Goal: Task Accomplishment & Management: Use online tool/utility

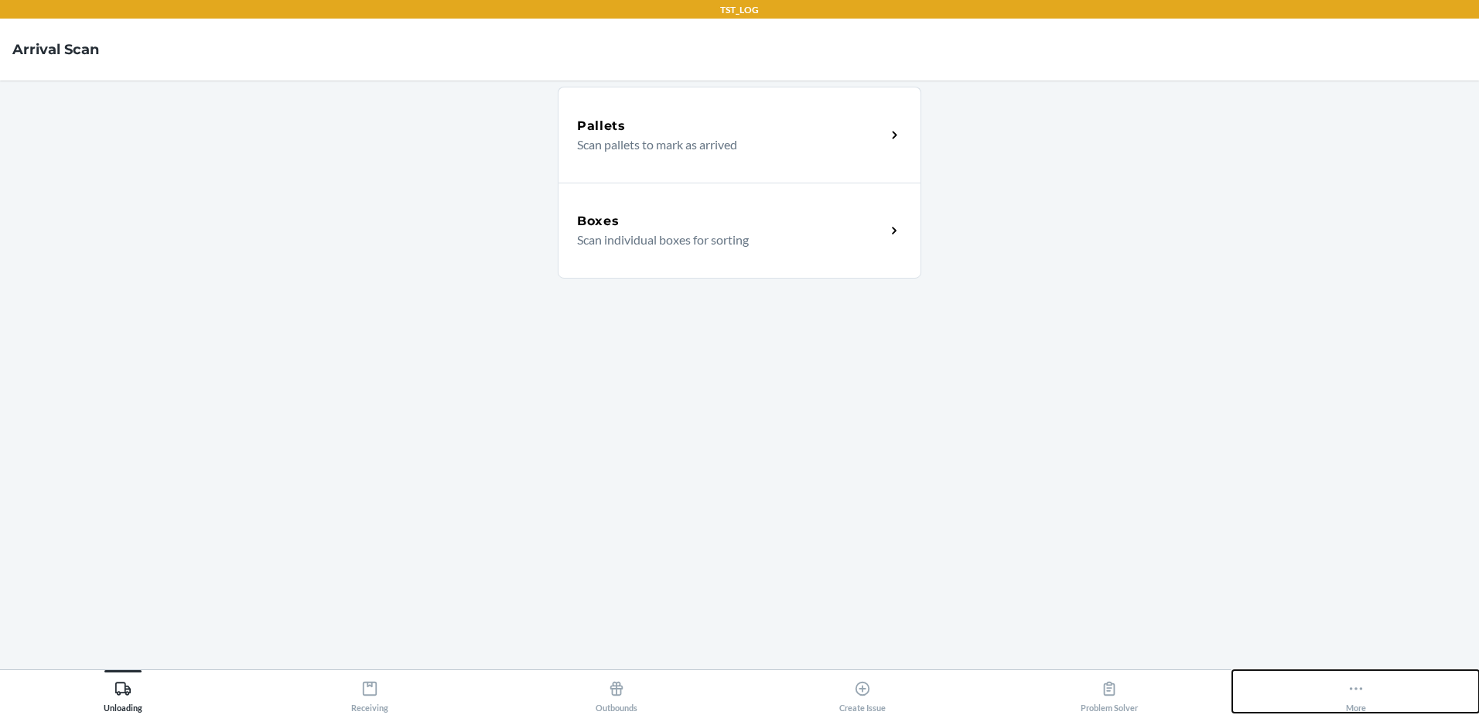
click at [1342, 674] on button "More" at bounding box center [1355, 691] width 247 height 43
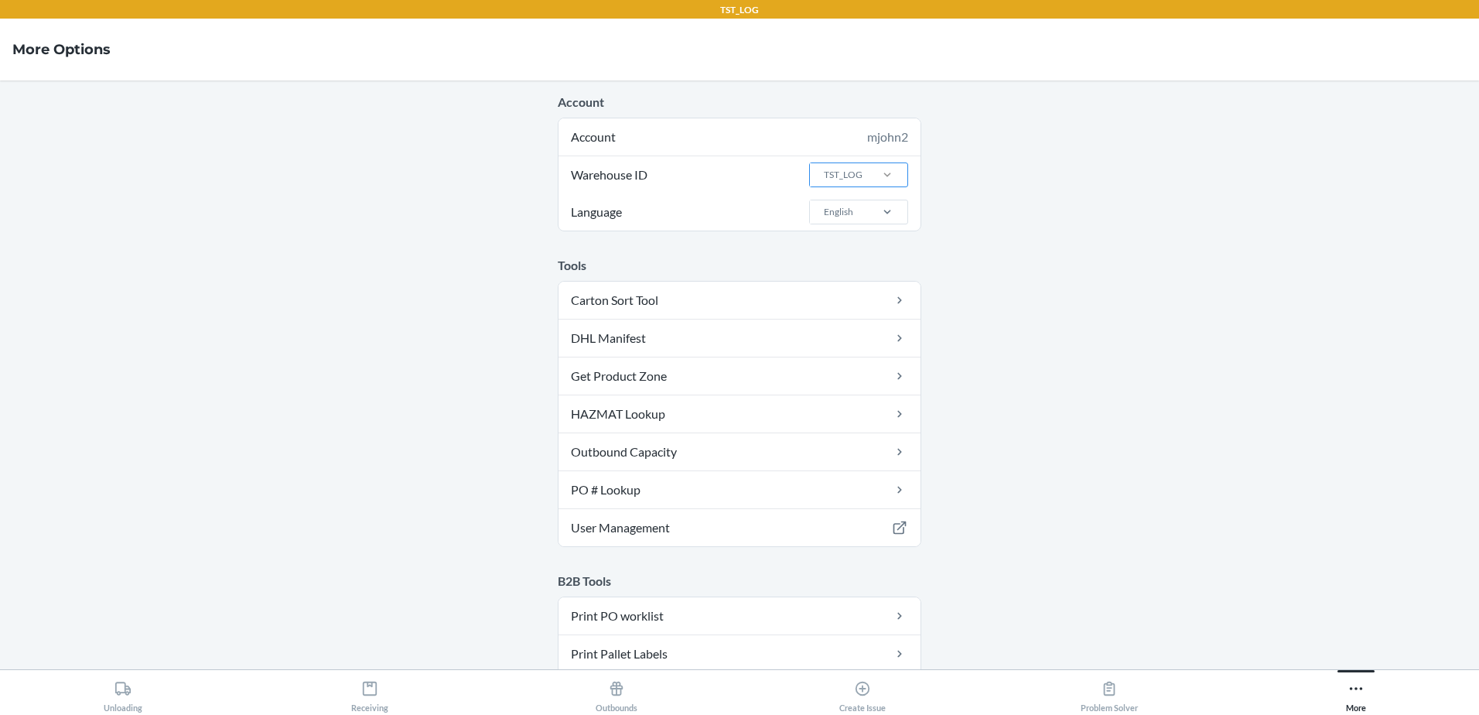
click at [872, 179] on div at bounding box center [887, 174] width 40 height 15
click at [824, 179] on input "Warehouse ID TST_LOG" at bounding box center [823, 175] width 2 height 14
click at [852, 300] on div "DFW1TMP" at bounding box center [863, 296] width 84 height 29
click at [824, 182] on input "Warehouse ID option DFW1TMP focused, 4 of 25. 25 results available. Use Up and …" at bounding box center [823, 175] width 2 height 14
click at [364, 691] on icon at bounding box center [370, 688] width 14 height 14
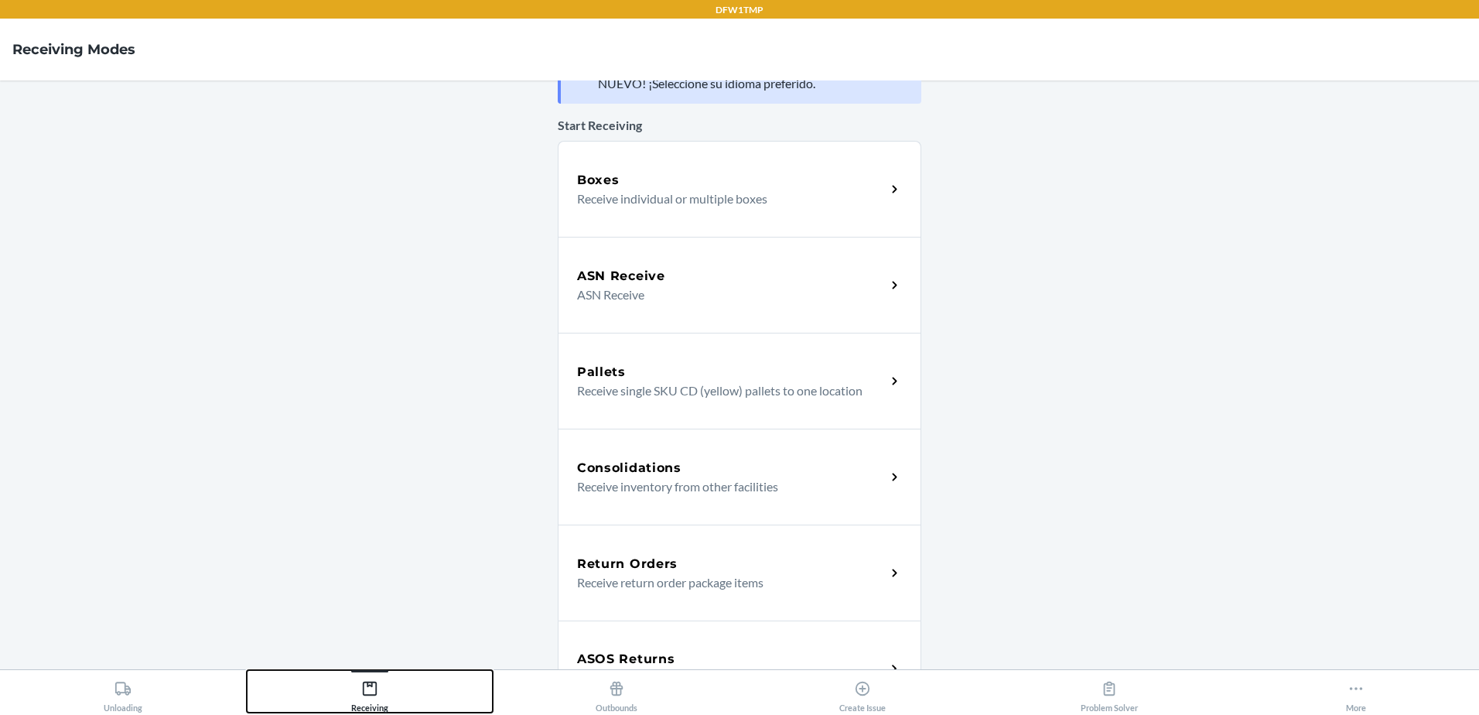
scroll to position [155, 0]
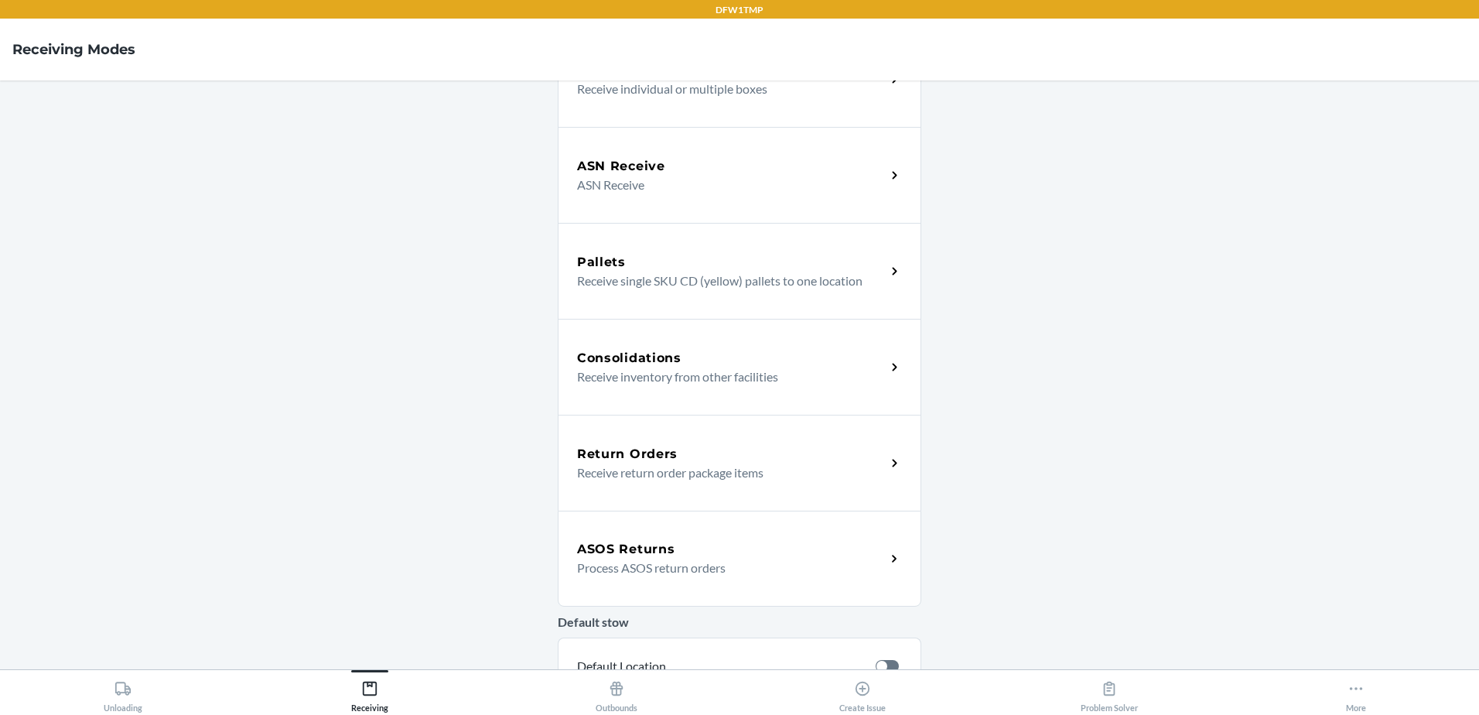
click at [620, 539] on div "ASOS Returns Process ASOS return orders" at bounding box center [740, 558] width 364 height 96
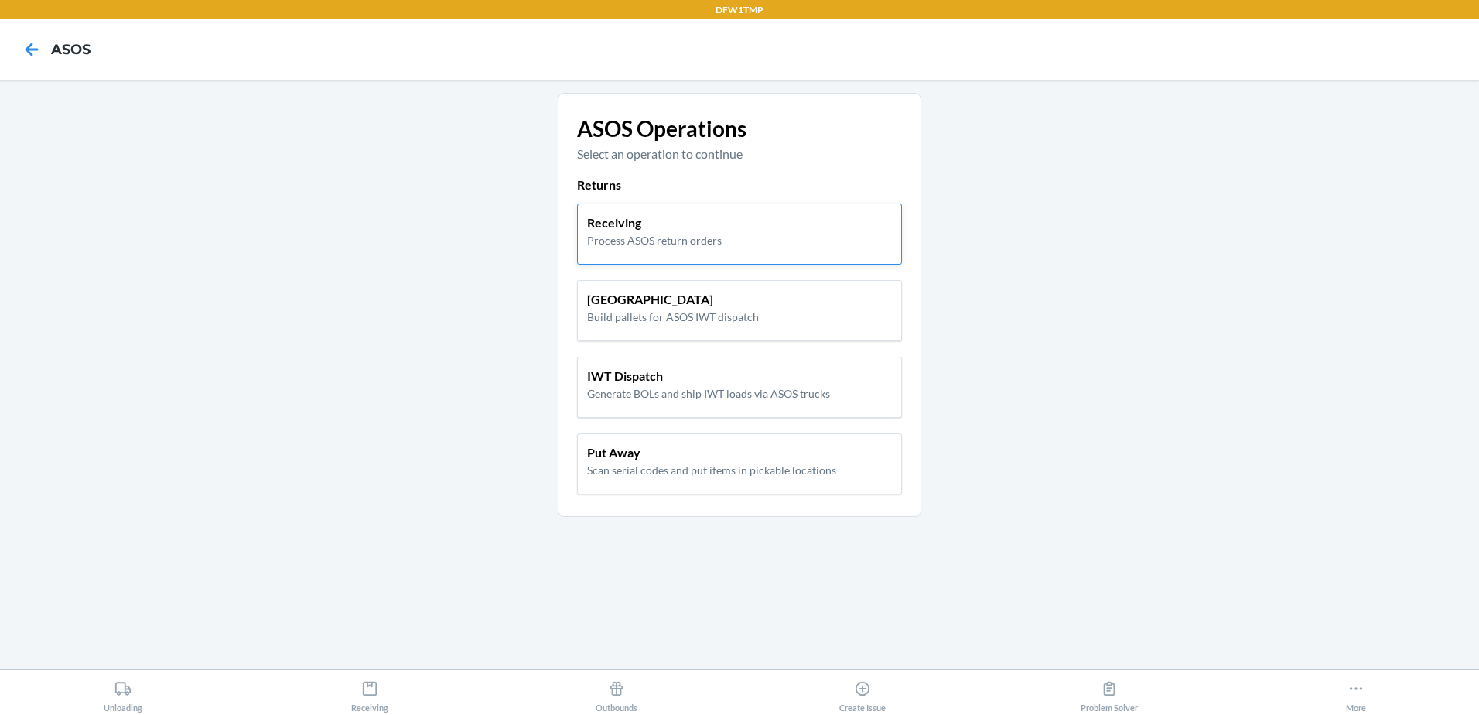
click at [589, 249] on div "Receiving Process ASOS return orders" at bounding box center [739, 233] width 325 height 61
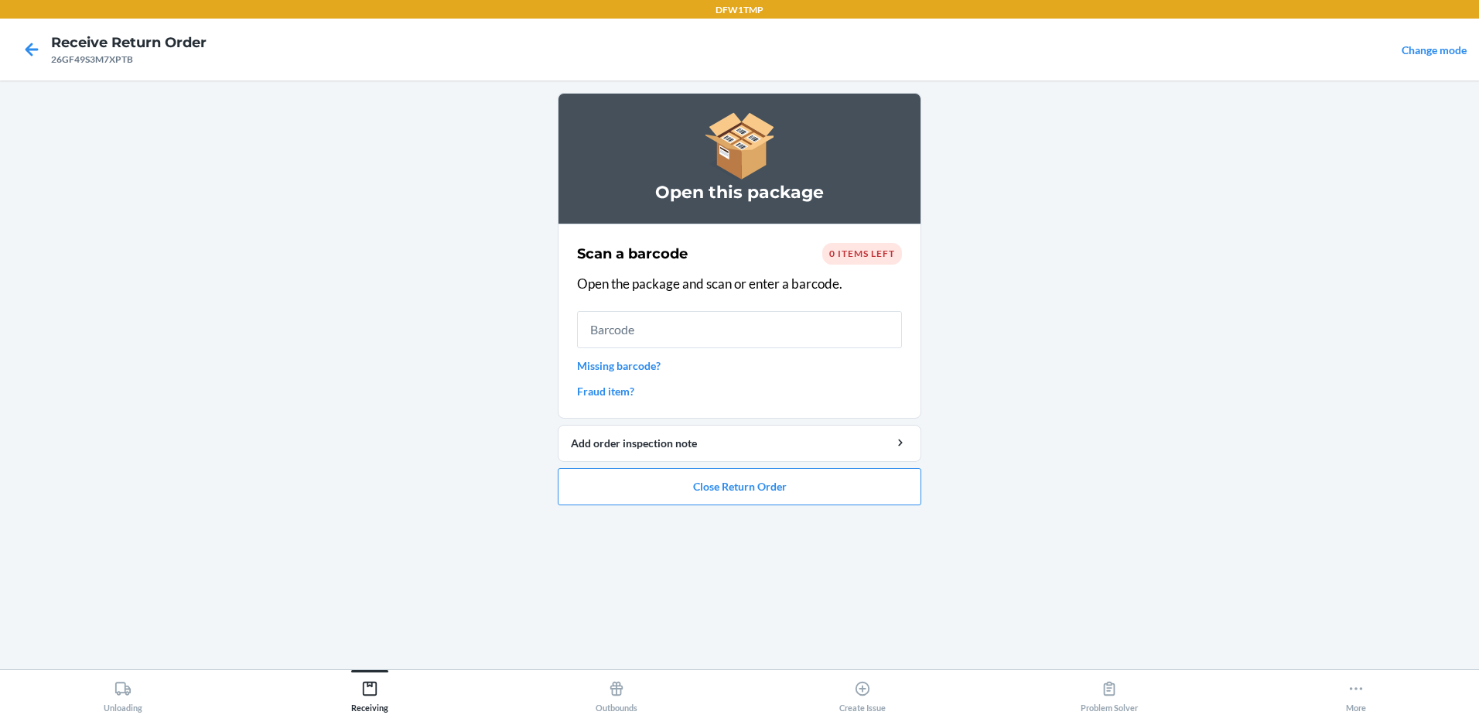
click at [854, 251] on span "0 items left" at bounding box center [862, 254] width 66 height 12
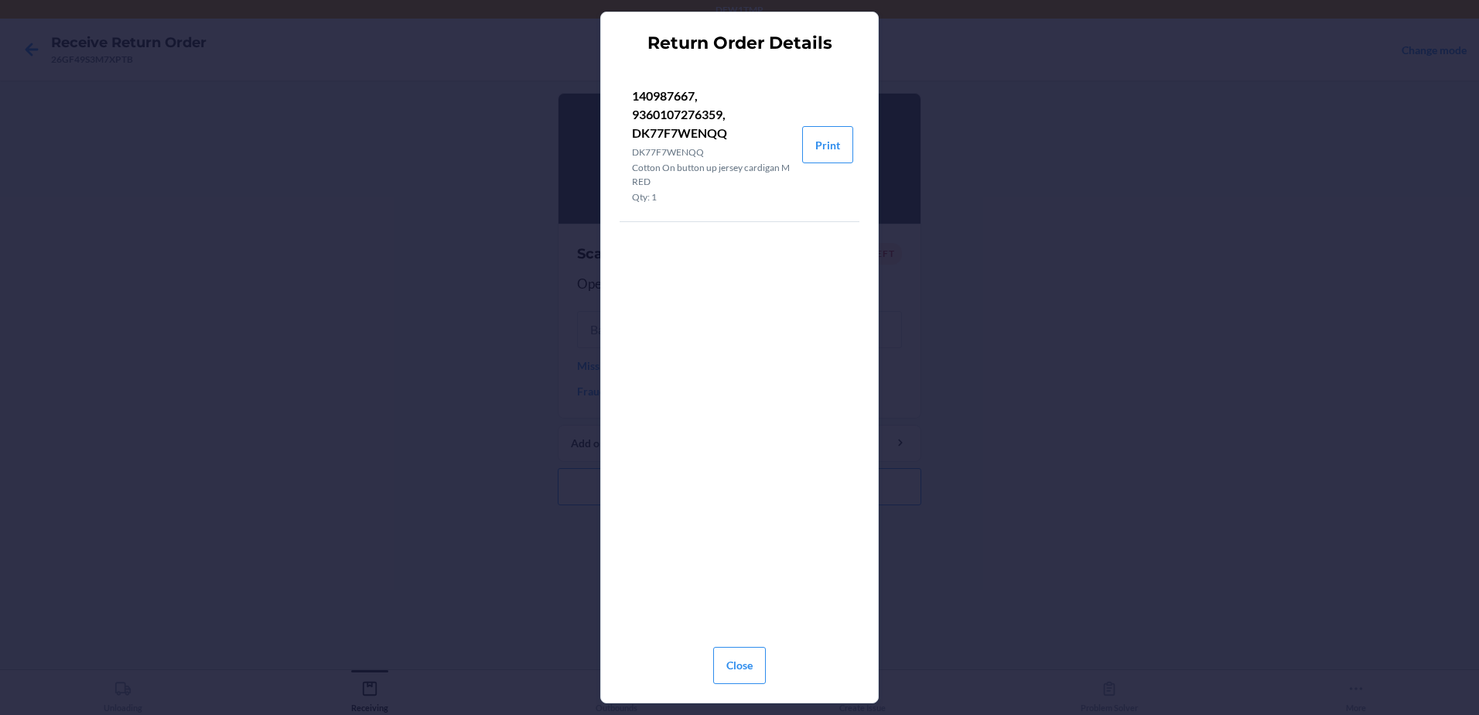
click at [679, 132] on p "140987667, 9360107276359, DK77F7WENQQ" at bounding box center [711, 115] width 158 height 56
click at [735, 664] on button "Close" at bounding box center [739, 665] width 53 height 37
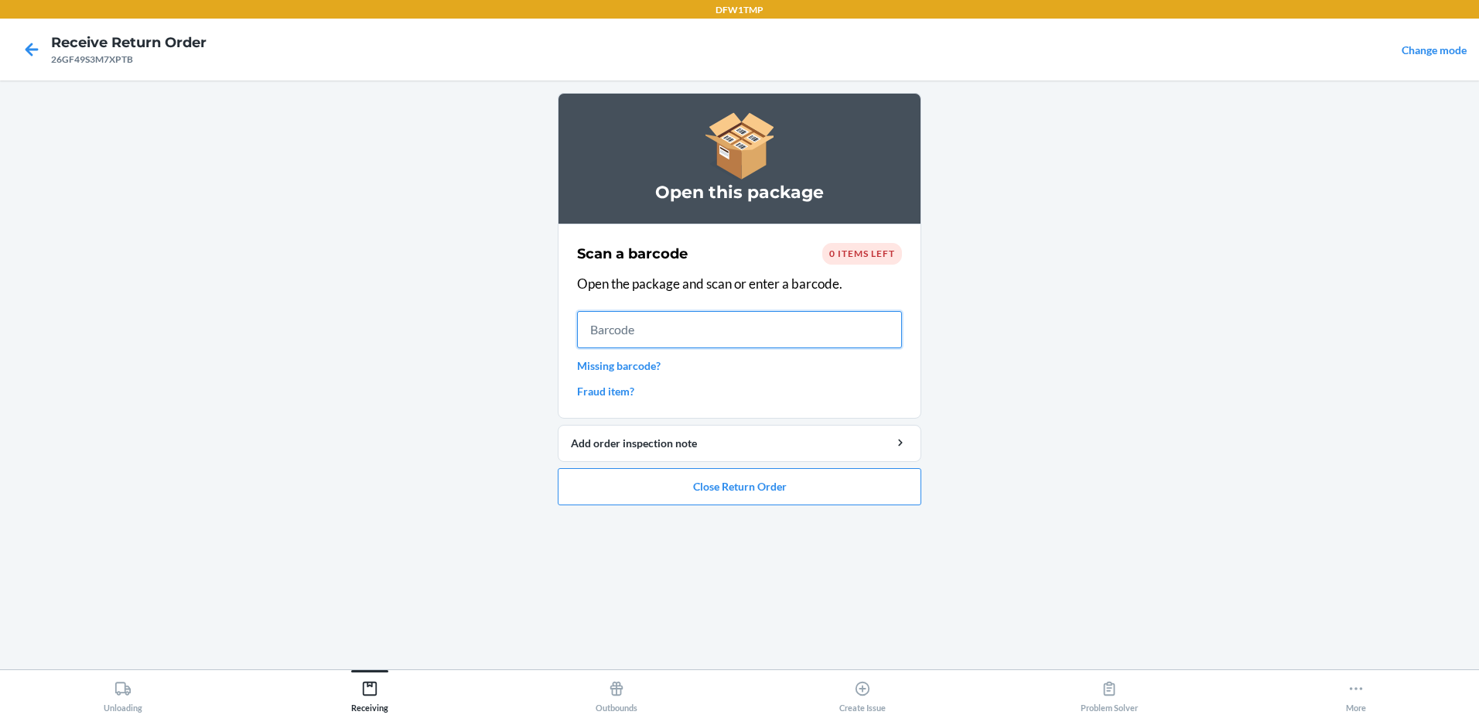
click at [601, 327] on input "text" at bounding box center [739, 329] width 325 height 37
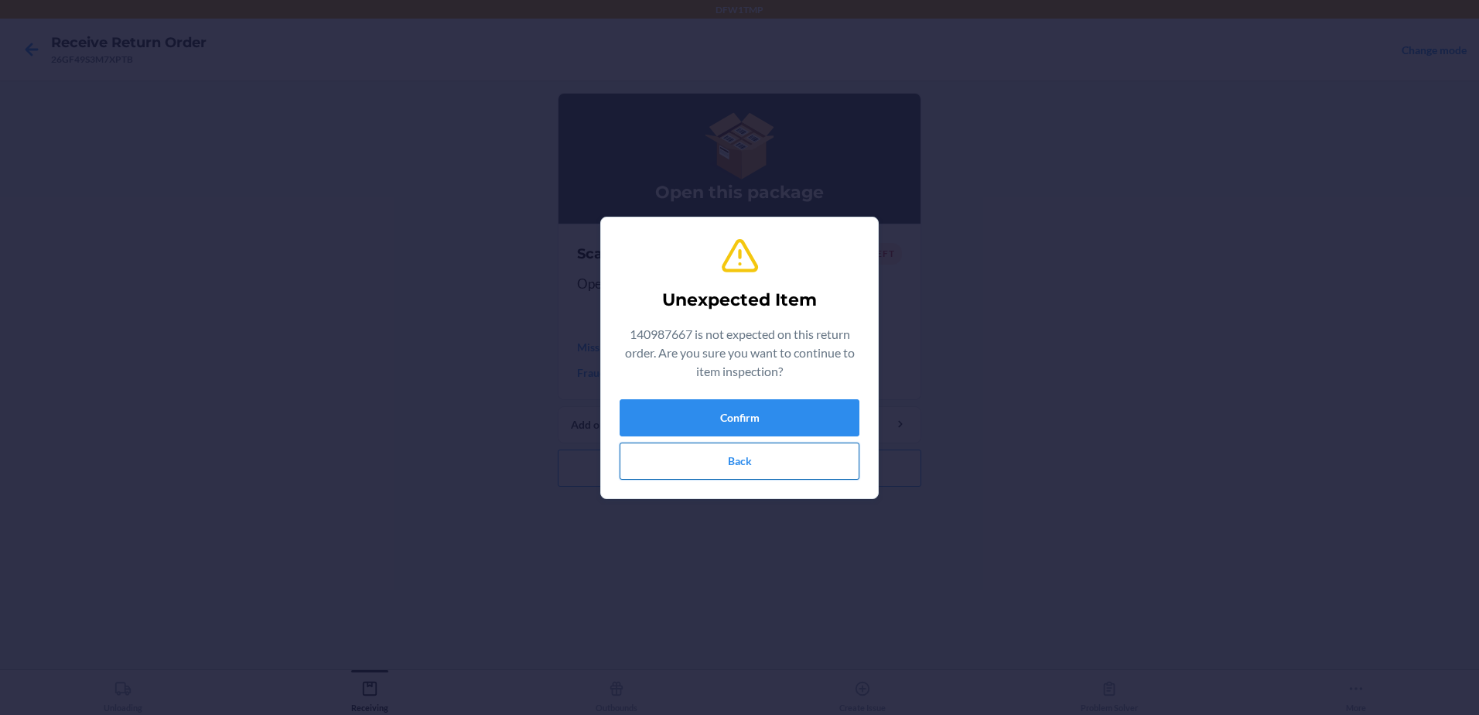
click at [753, 453] on button "Back" at bounding box center [740, 460] width 240 height 37
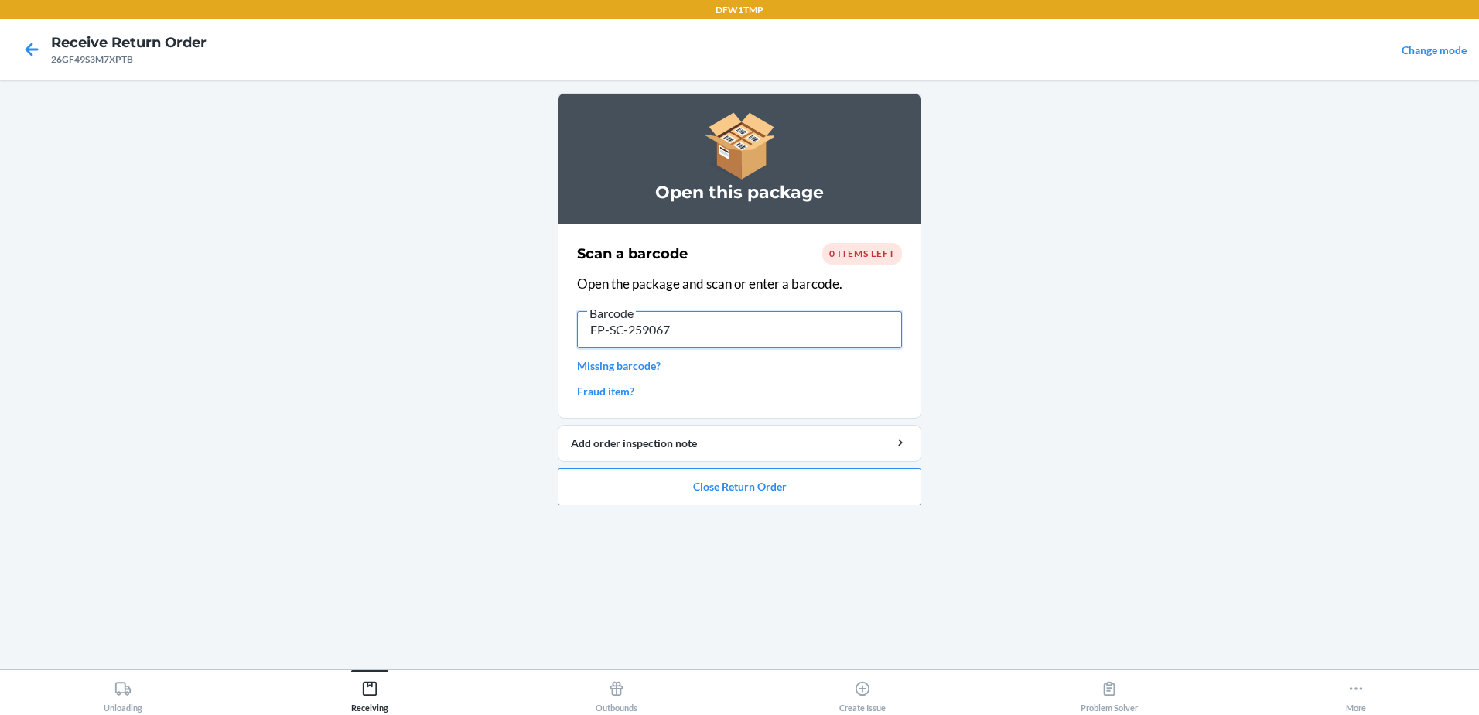
type input "FP-SC-2590677"
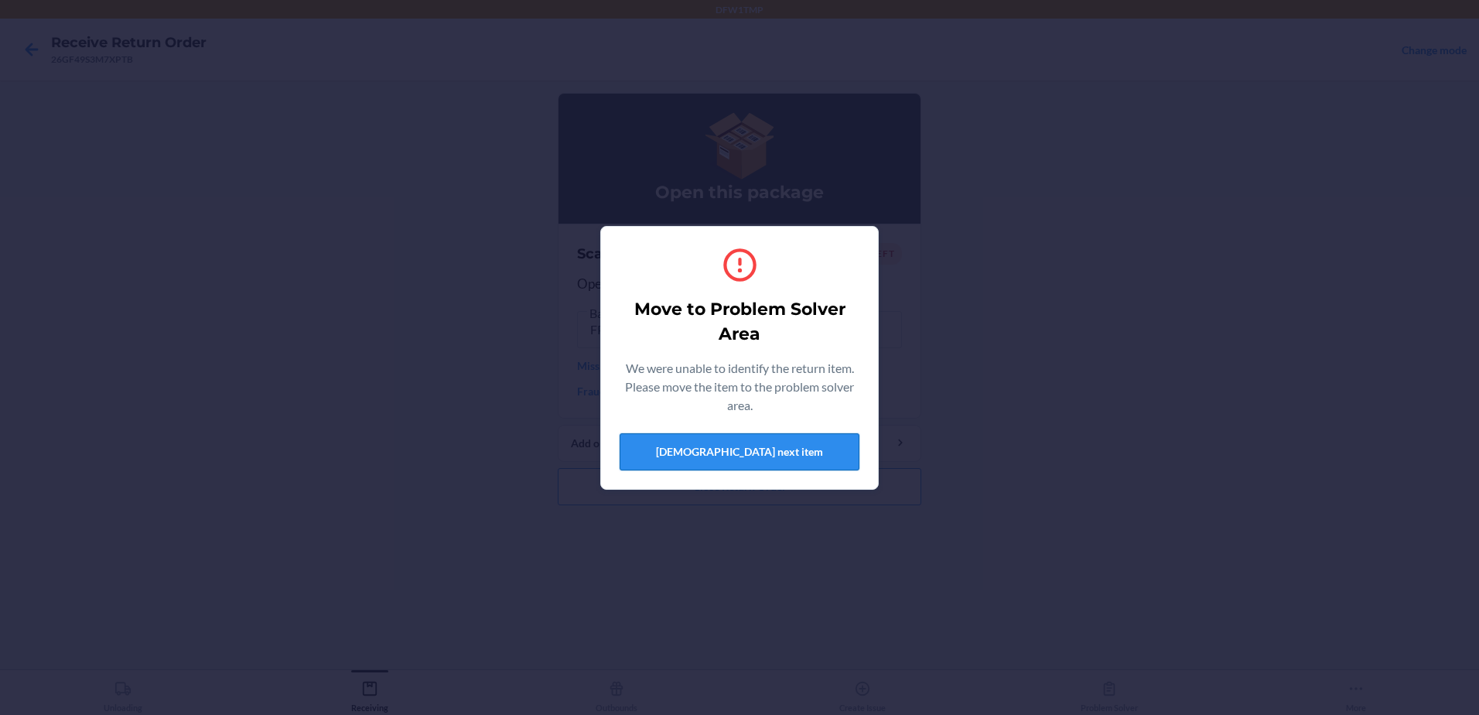
click at [787, 456] on button "Scan next item" at bounding box center [740, 451] width 240 height 37
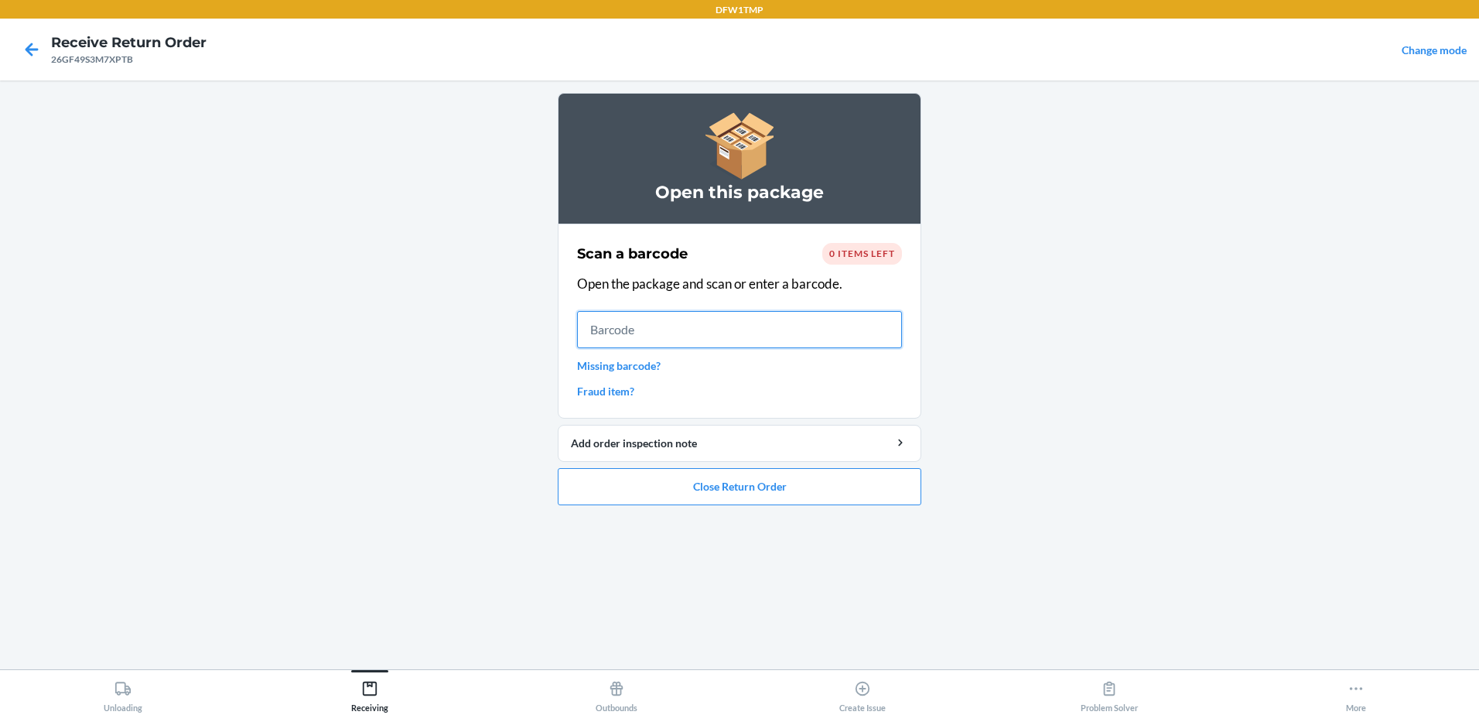
click at [800, 334] on input "text" at bounding box center [739, 329] width 325 height 37
click at [1210, 224] on main "Open this package Scan a barcode 0 items left Open the package and scan or ente…" at bounding box center [739, 374] width 1479 height 589
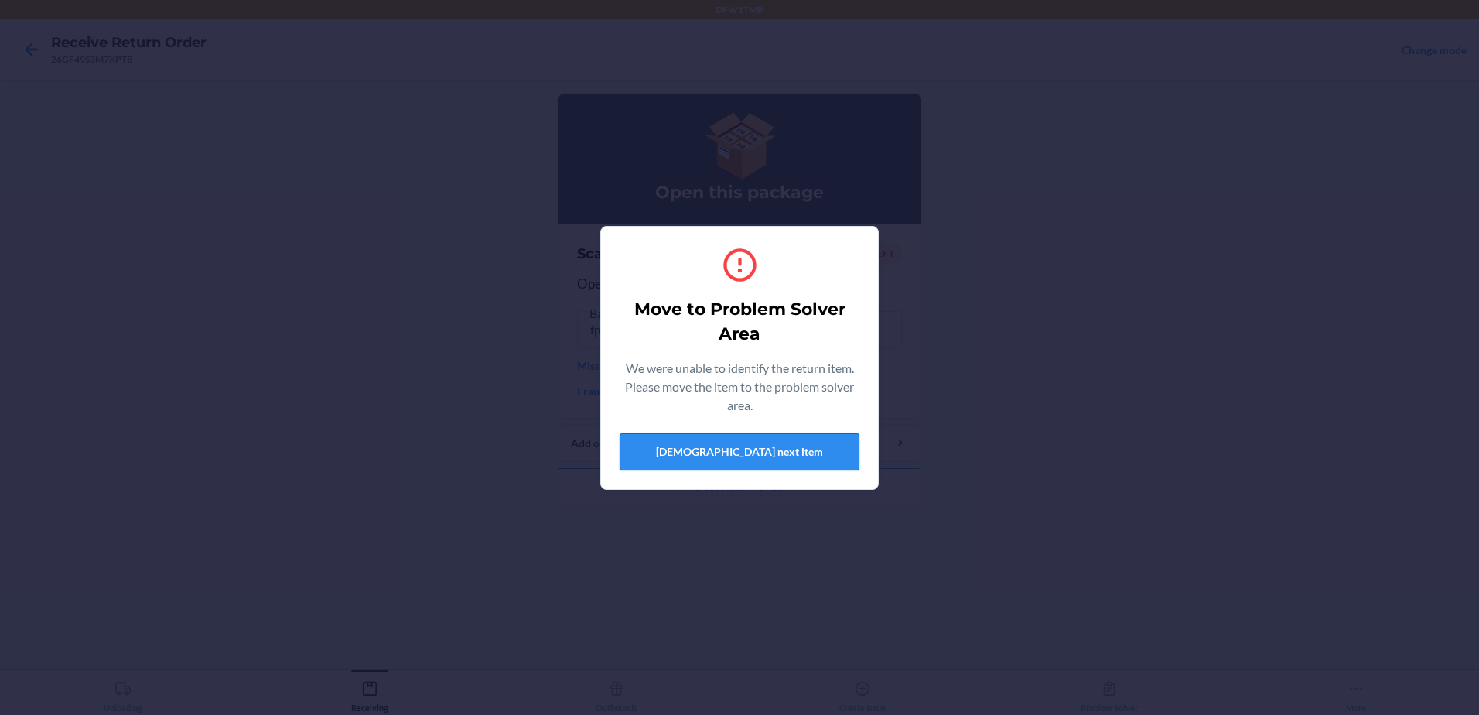
click at [762, 452] on button "Scan next item" at bounding box center [740, 451] width 240 height 37
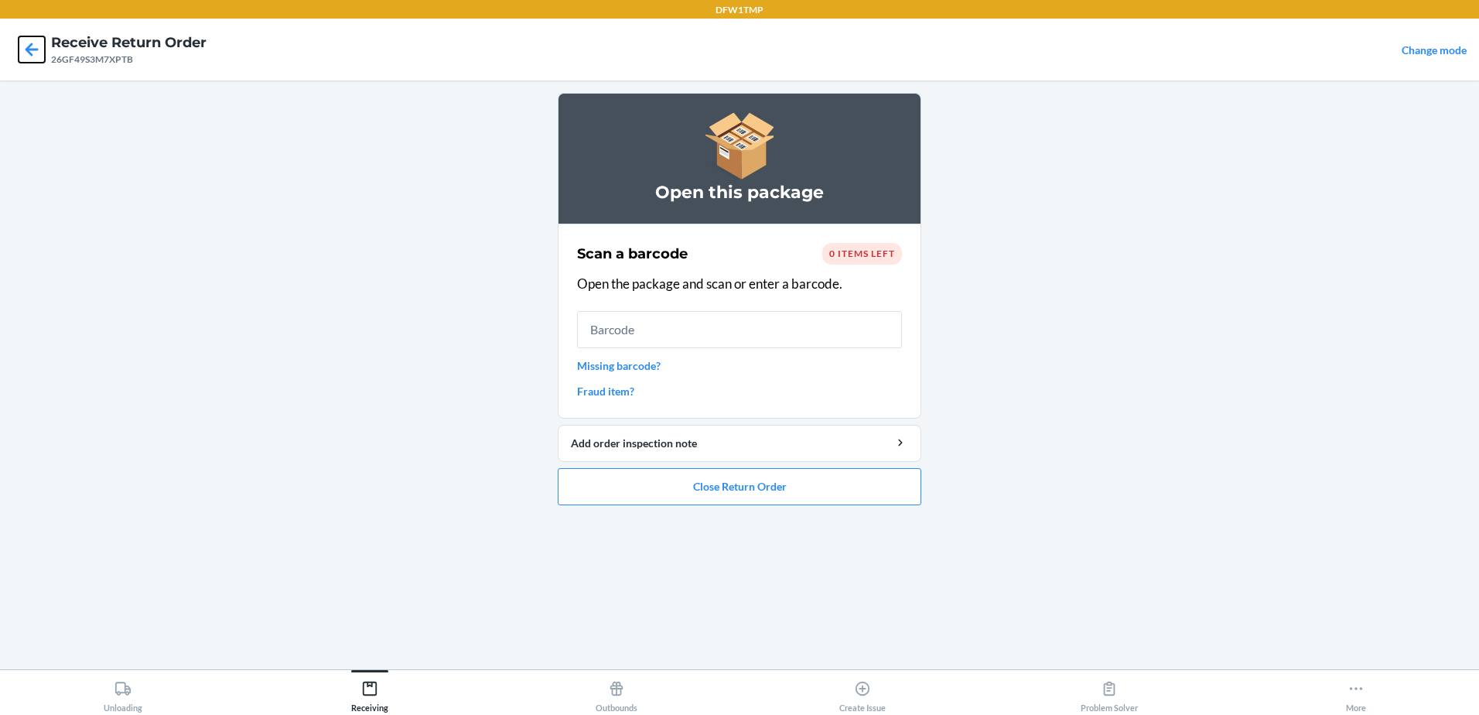
click at [23, 49] on icon at bounding box center [32, 49] width 26 height 26
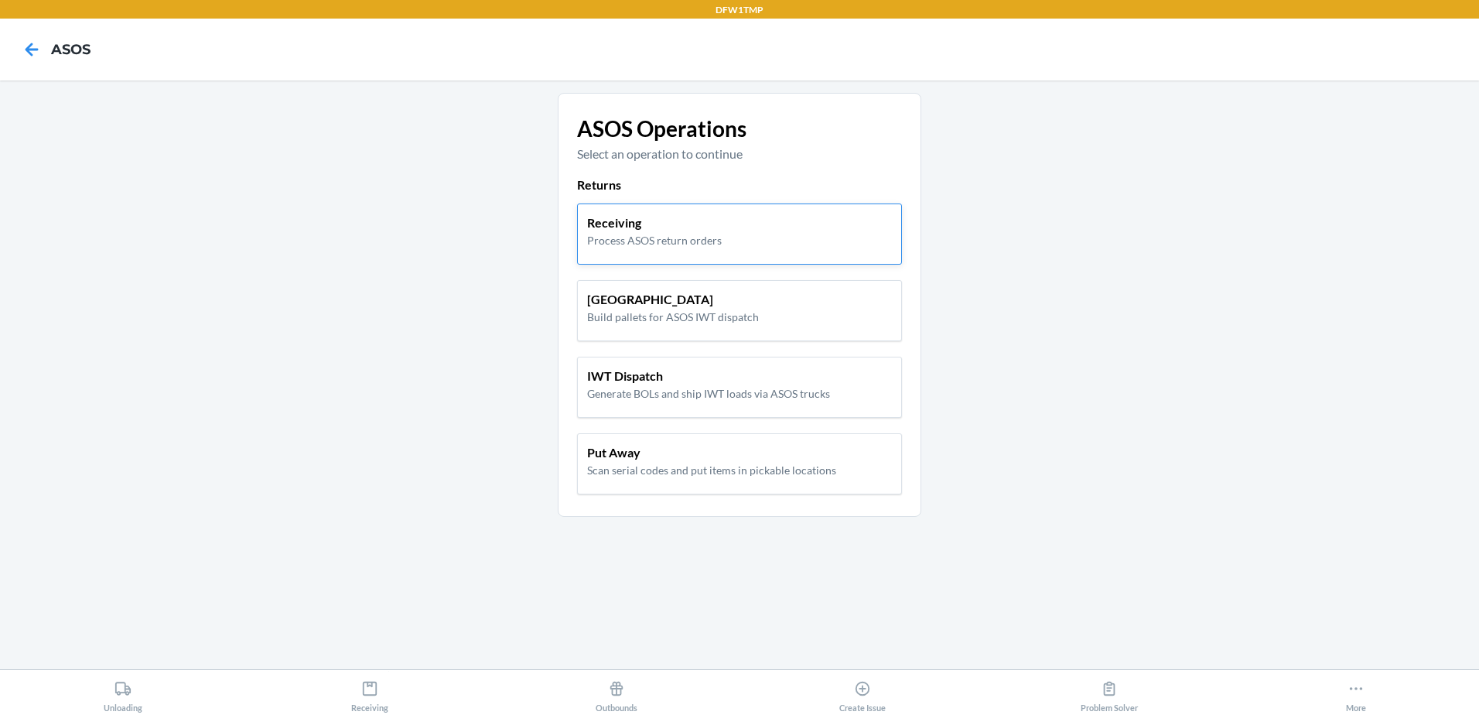
click at [620, 231] on p "Receiving" at bounding box center [654, 222] width 135 height 19
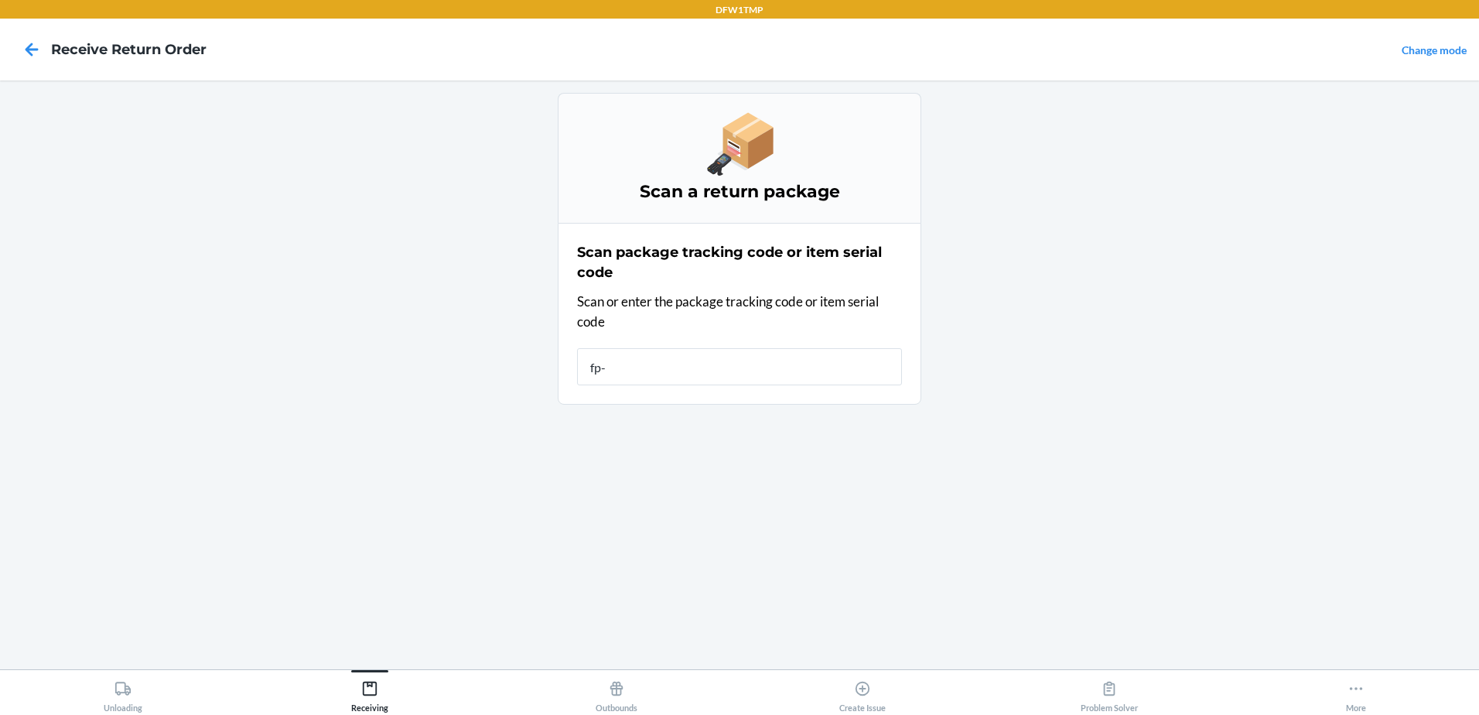
type input "fp-s"
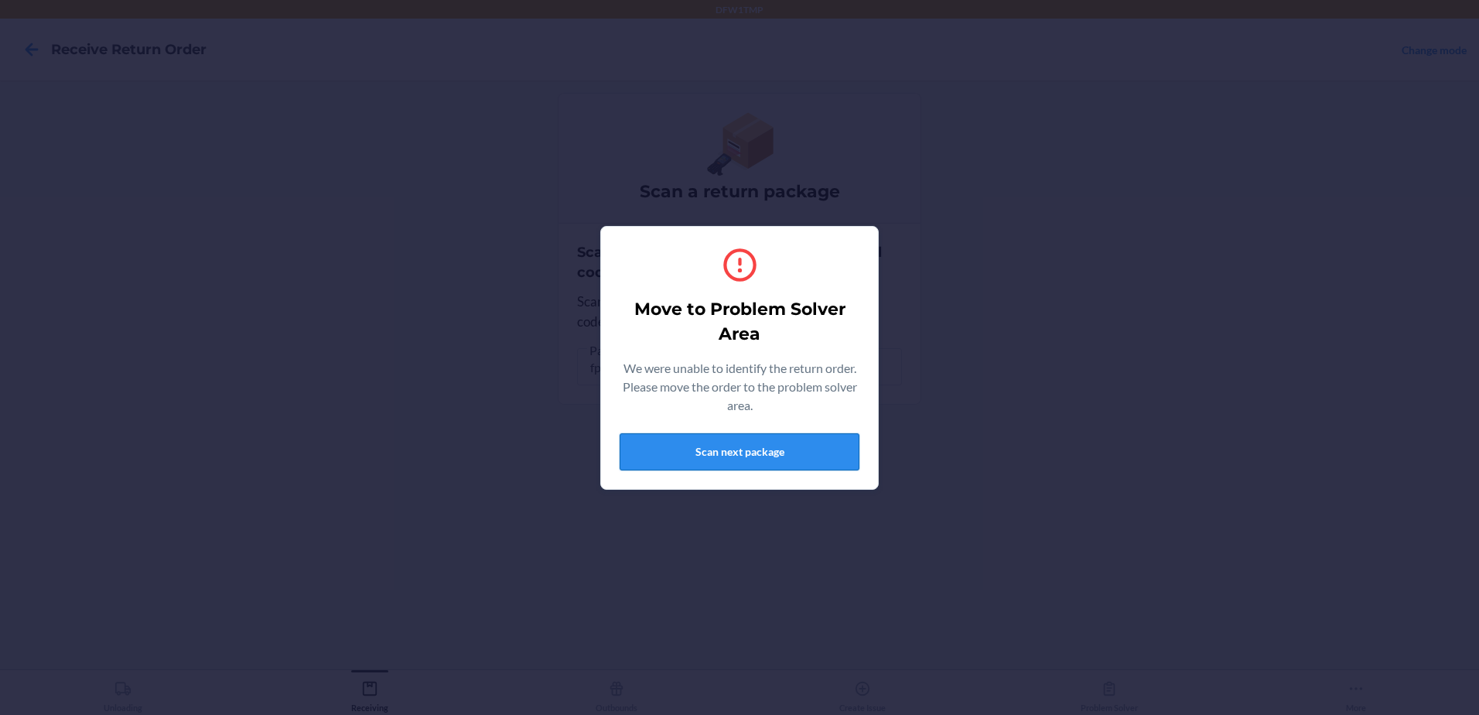
click at [789, 448] on button "Scan next package" at bounding box center [740, 451] width 240 height 37
click at [736, 452] on button "Scan next package" at bounding box center [740, 451] width 240 height 37
click at [785, 459] on button "Scan next package" at bounding box center [740, 451] width 240 height 37
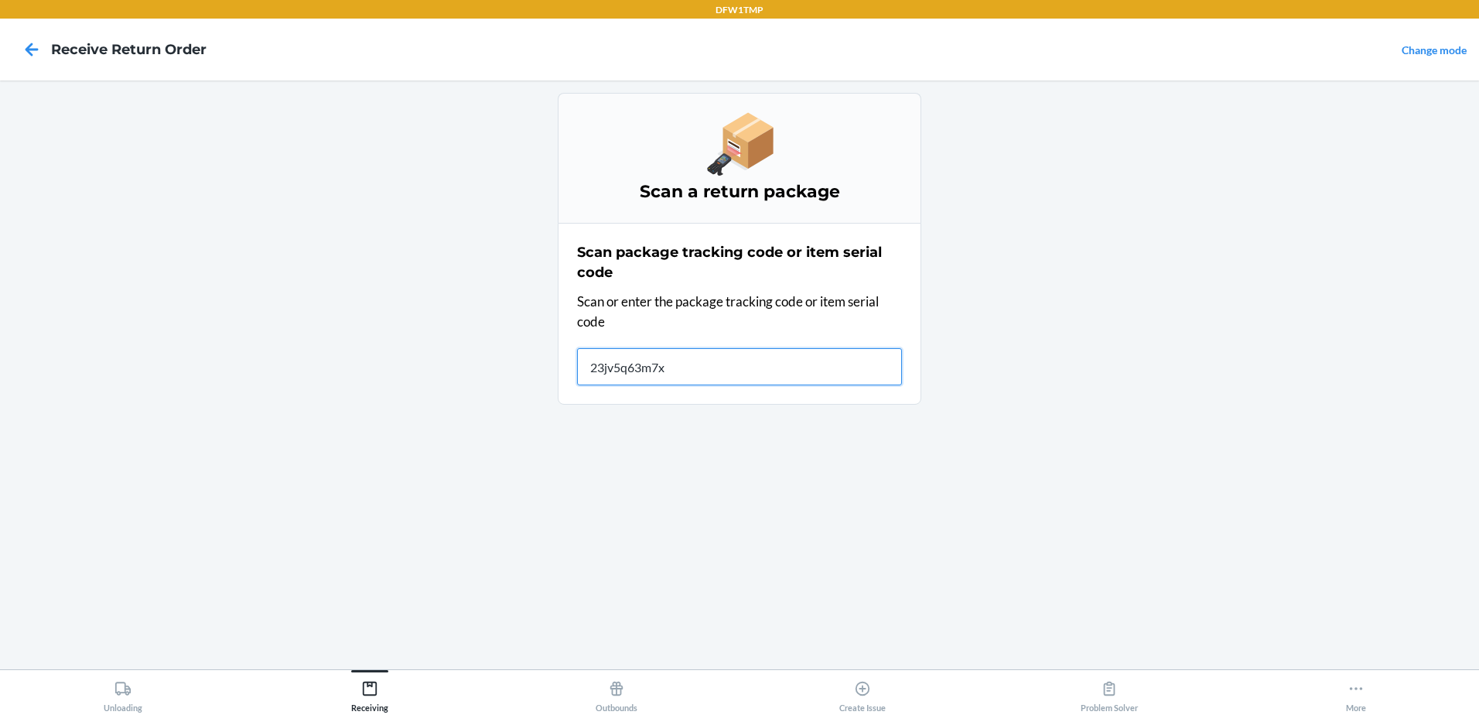
type input "23jv5q63m7xs"
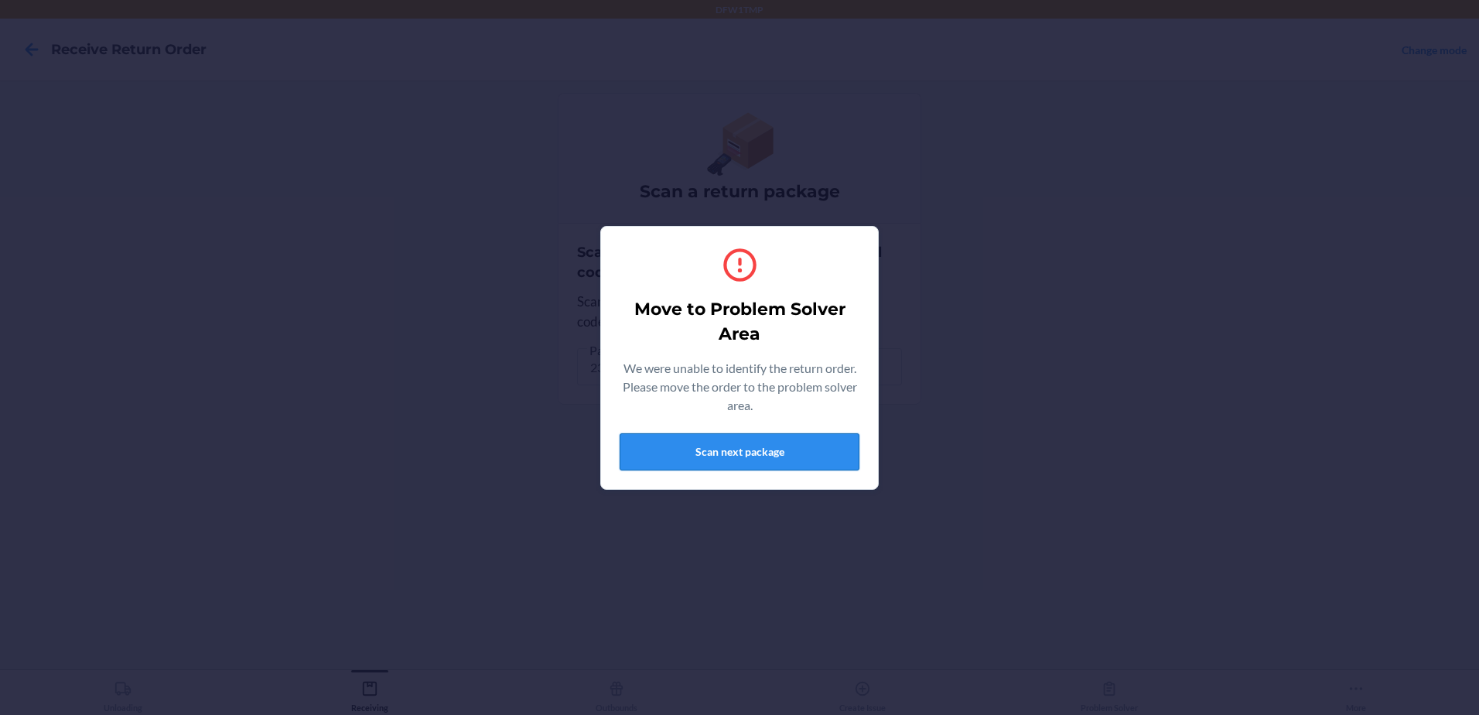
click at [747, 453] on button "Scan next package" at bounding box center [740, 451] width 240 height 37
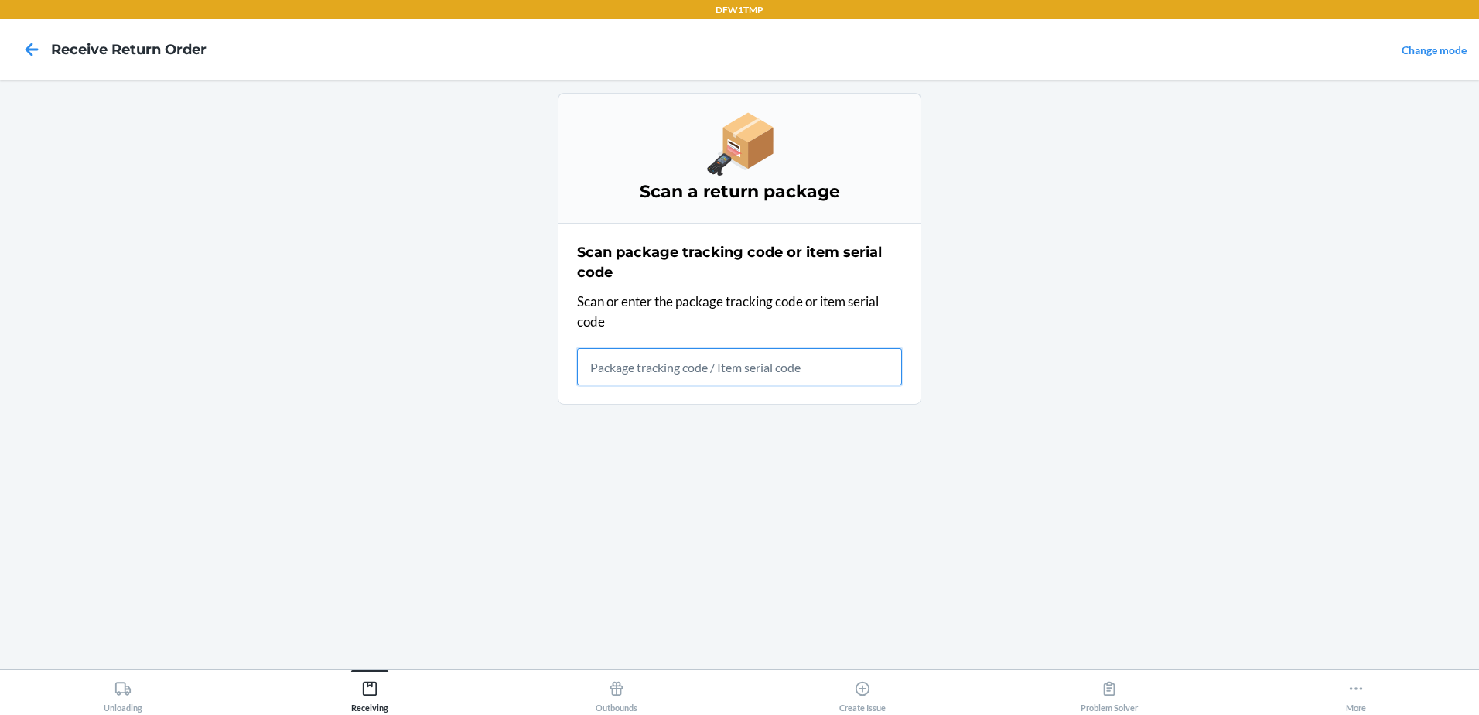
click at [869, 350] on input "text" at bounding box center [739, 366] width 325 height 37
click at [0, 257] on html "DFW1TMP Receive Return Order Change mode Scan a return package Scan package tra…" at bounding box center [739, 357] width 1479 height 715
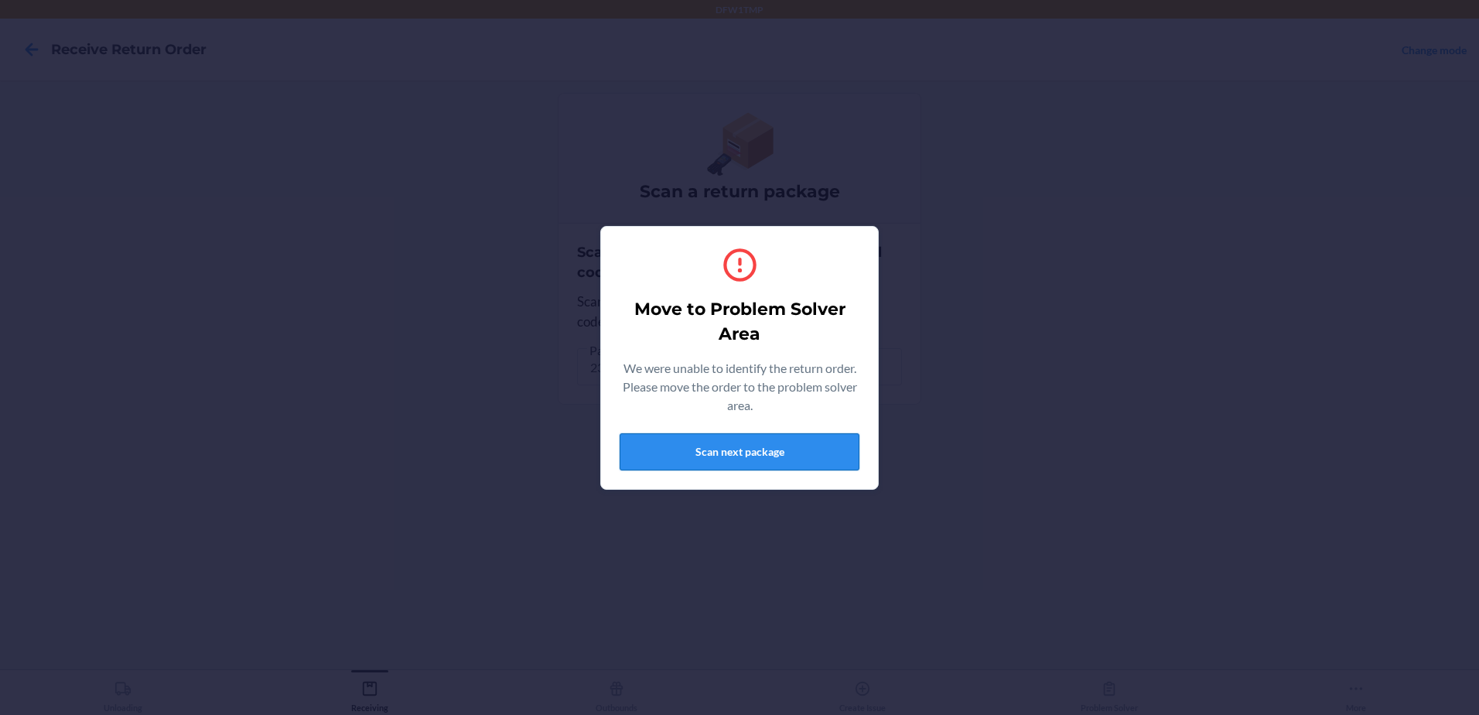
click at [681, 452] on button "Scan next package" at bounding box center [740, 451] width 240 height 37
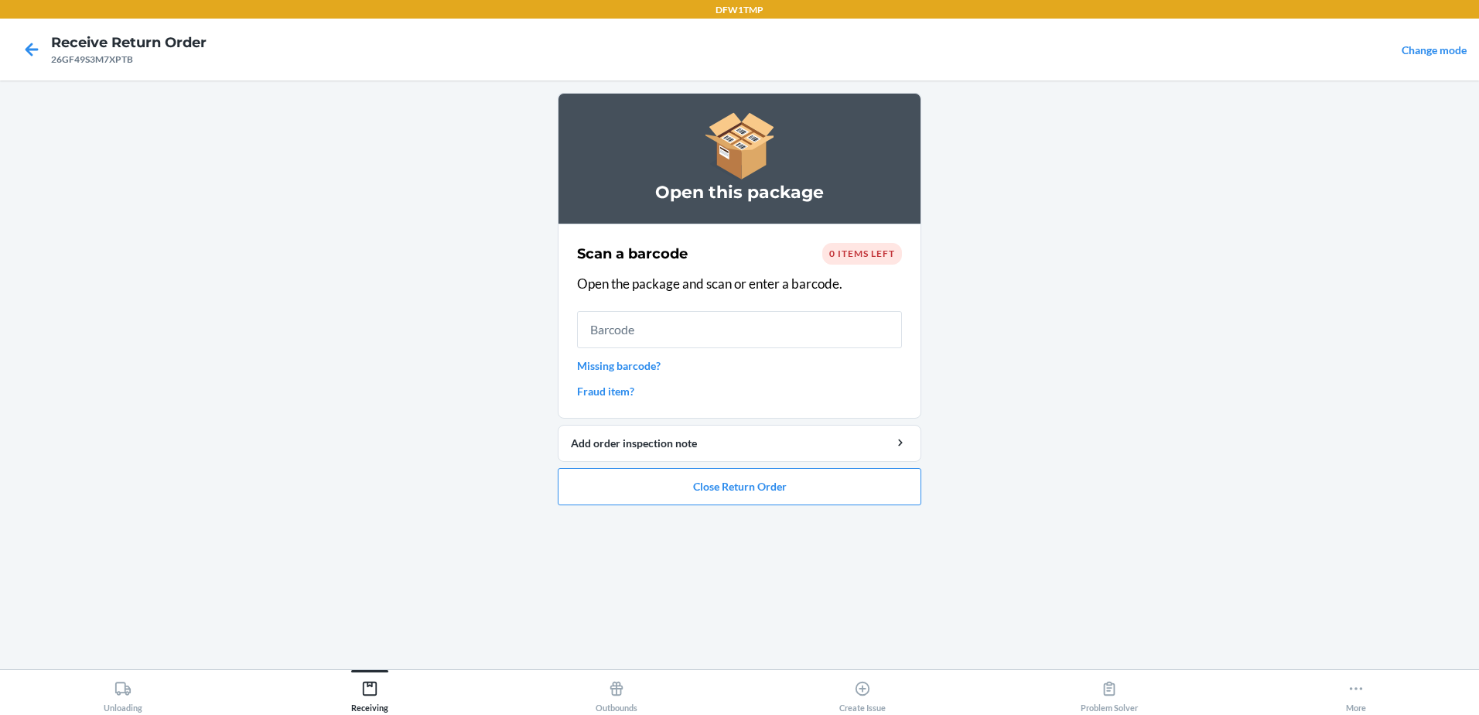
click at [876, 251] on span "0 items left" at bounding box center [862, 254] width 66 height 12
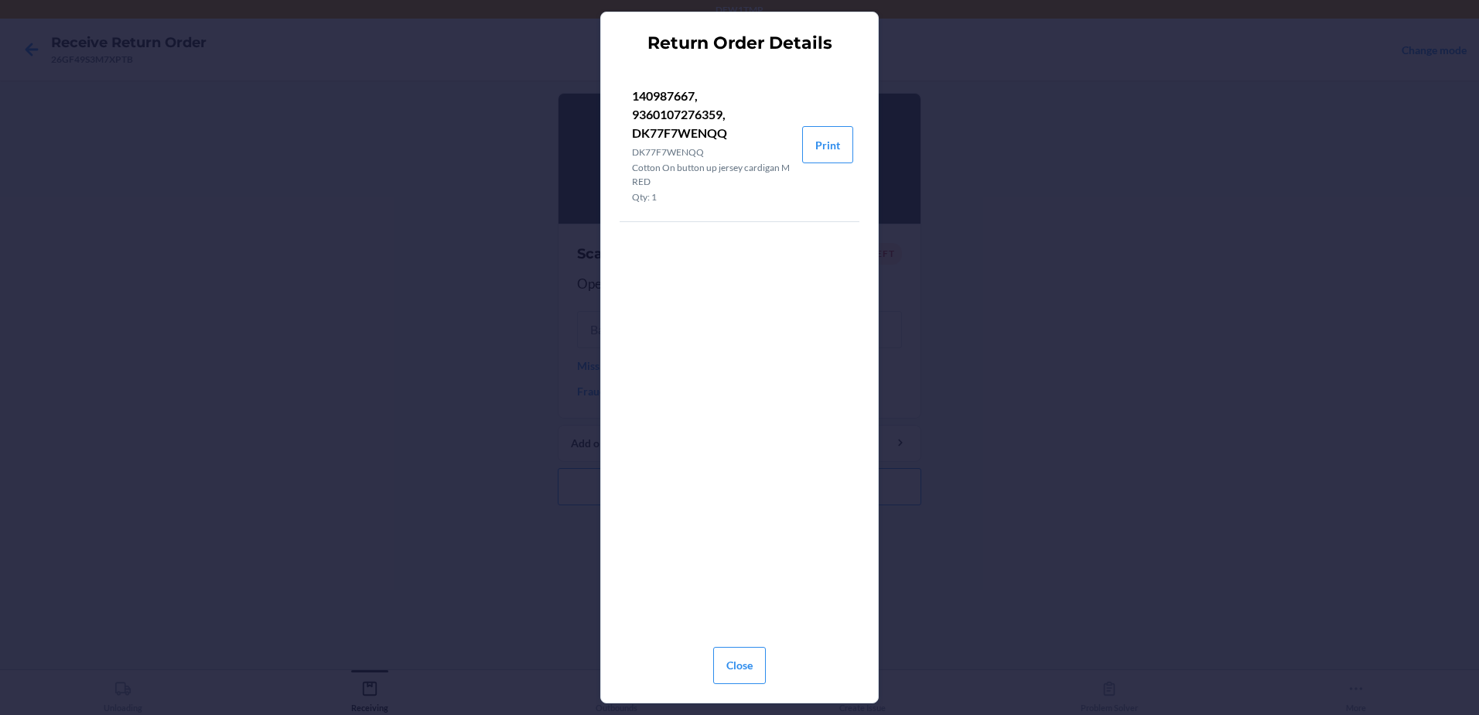
click at [677, 133] on p "140987667, 9360107276359, DK77F7WENQQ" at bounding box center [711, 115] width 158 height 56
copy p "DK77F7WENQQ"
click at [1047, 194] on div "Return Order Details 140987667, 9360107276359, DK77F7WENQQ DK77F7WENQQ Cotton O…" at bounding box center [739, 357] width 1479 height 715
click at [707, 137] on p "140987667, 9360107276359, DK77F7WENQQ" at bounding box center [711, 115] width 158 height 56
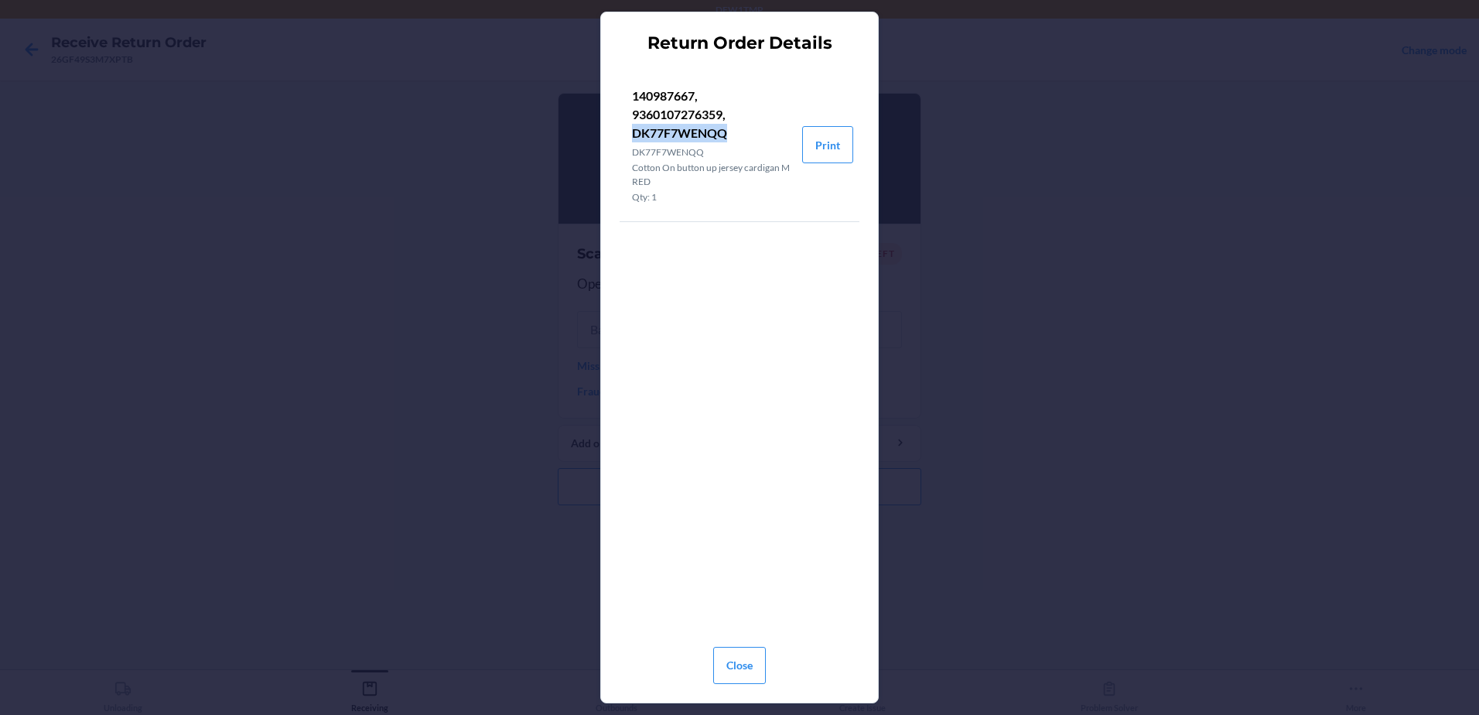
click at [706, 137] on p "140987667, 9360107276359, DK77F7WENQQ" at bounding box center [711, 115] width 158 height 56
copy p "DK77F7WENQQ"
click at [753, 654] on button "Close" at bounding box center [739, 665] width 53 height 37
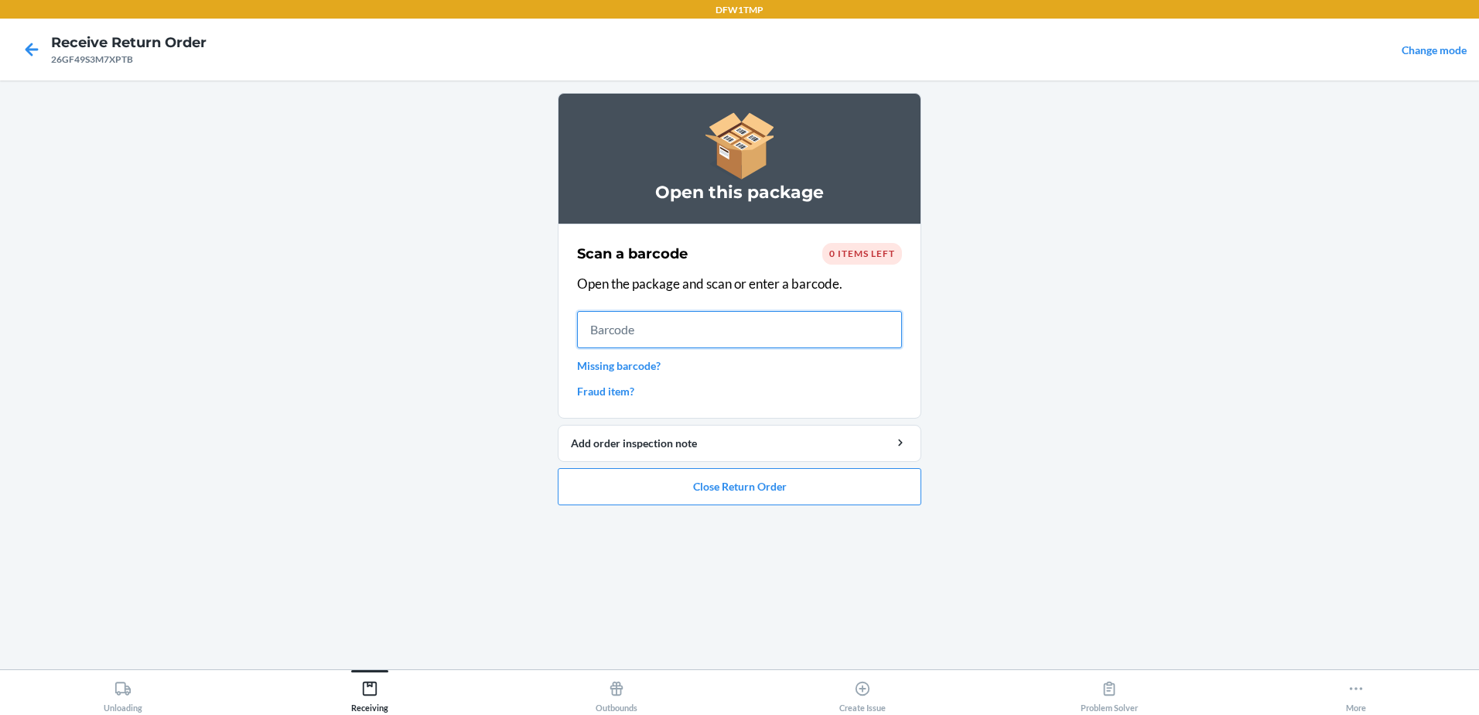
click at [664, 319] on input "text" at bounding box center [739, 329] width 325 height 37
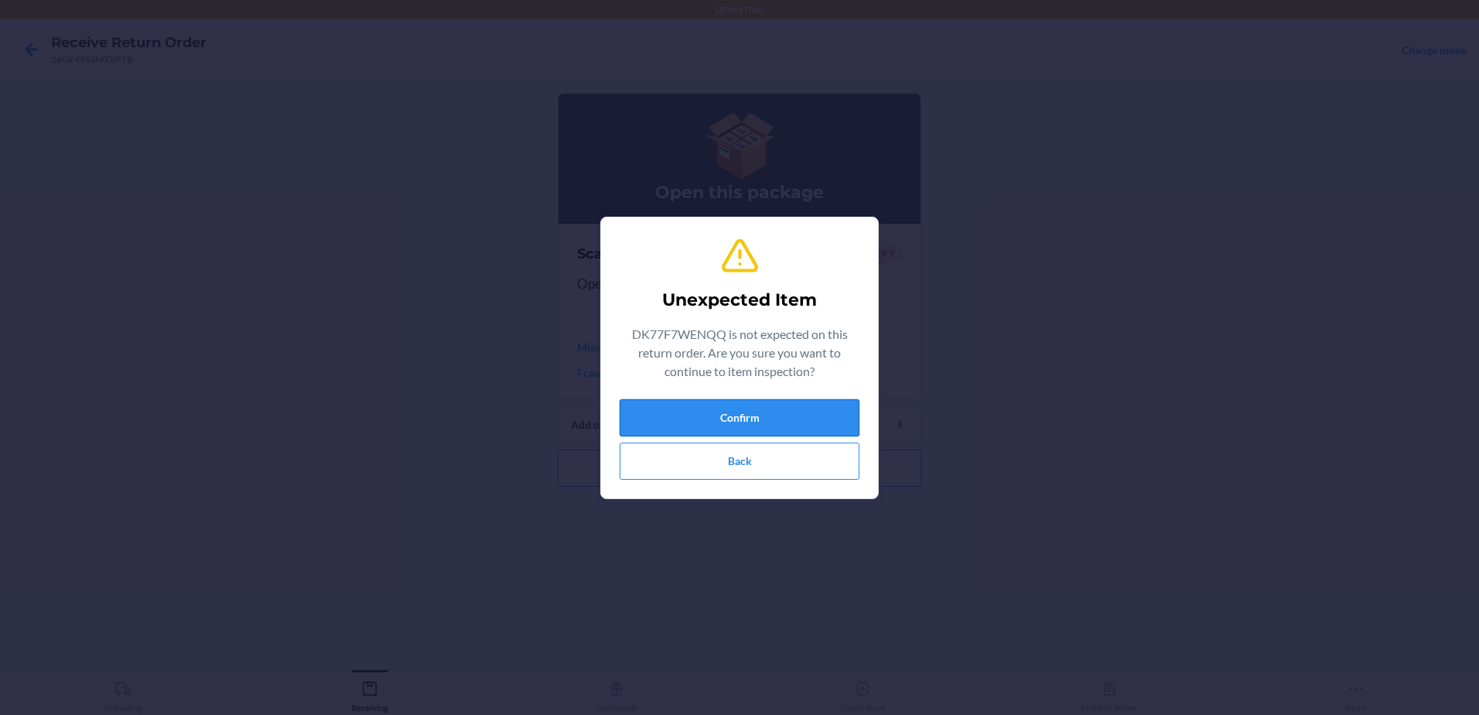
click at [718, 416] on button "Confirm" at bounding box center [740, 417] width 240 height 37
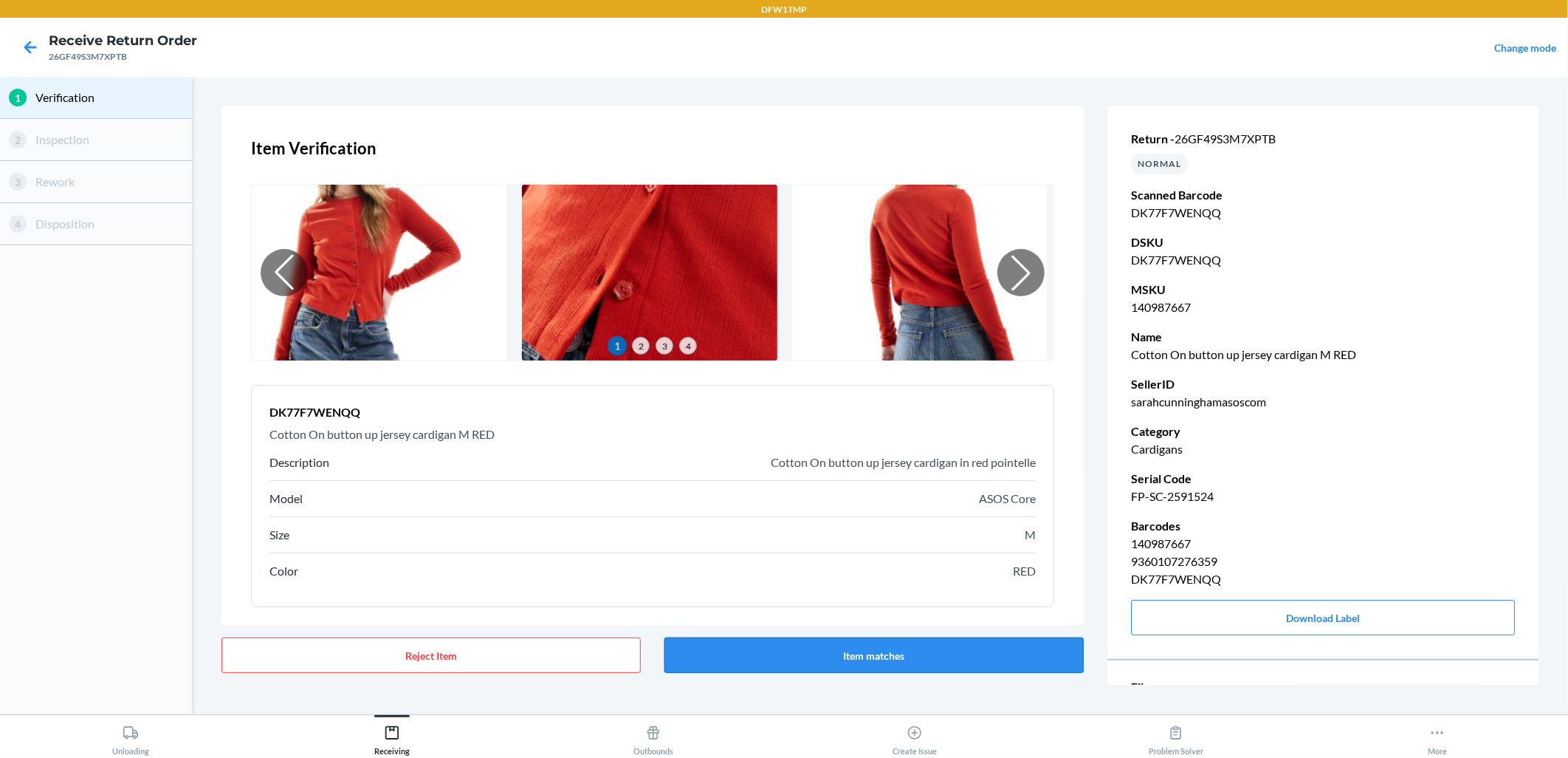
click at [777, 638] on button "Item matches" at bounding box center [873, 655] width 419 height 35
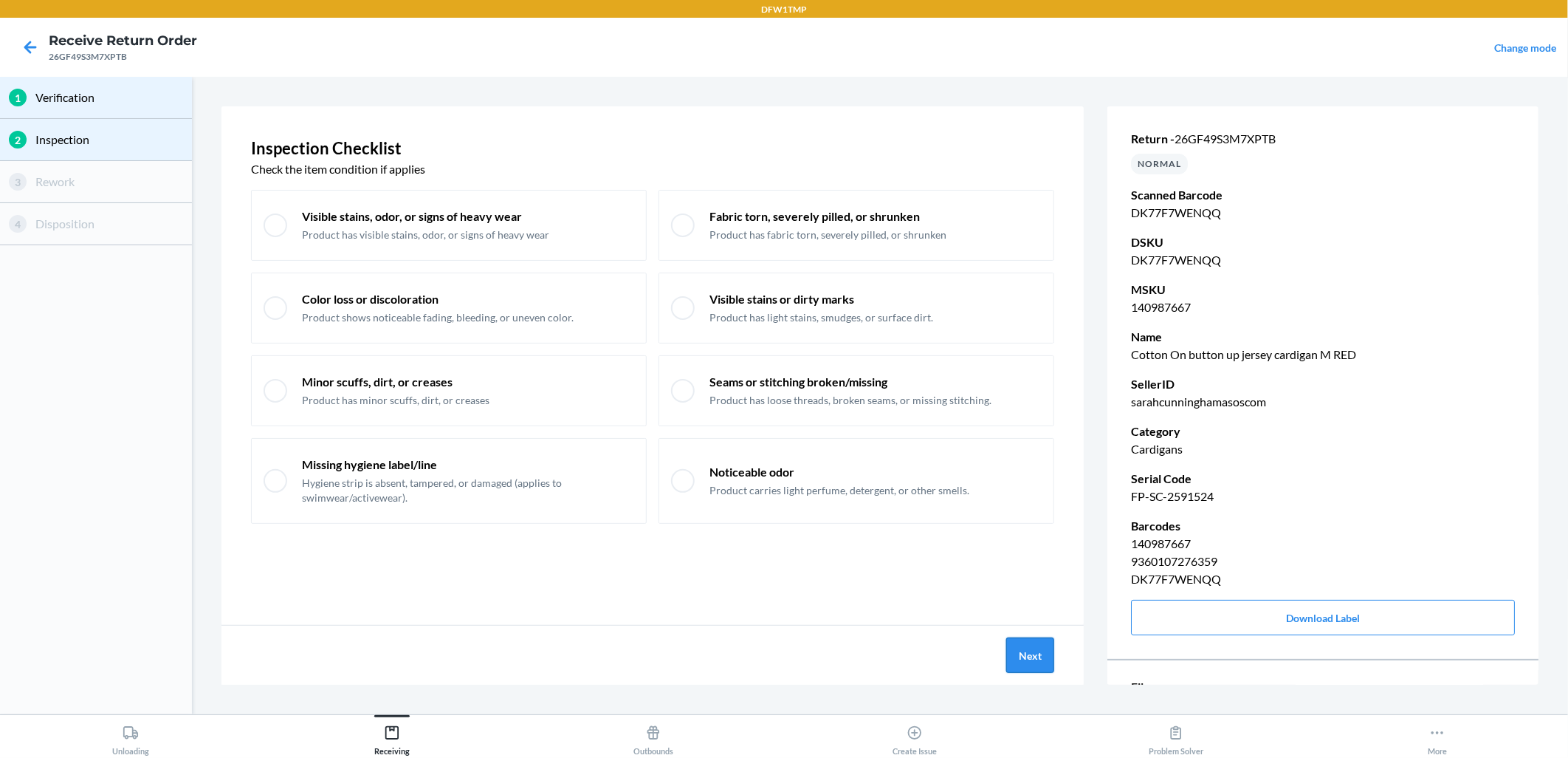
click at [1034, 663] on button "Next" at bounding box center [1030, 655] width 48 height 35
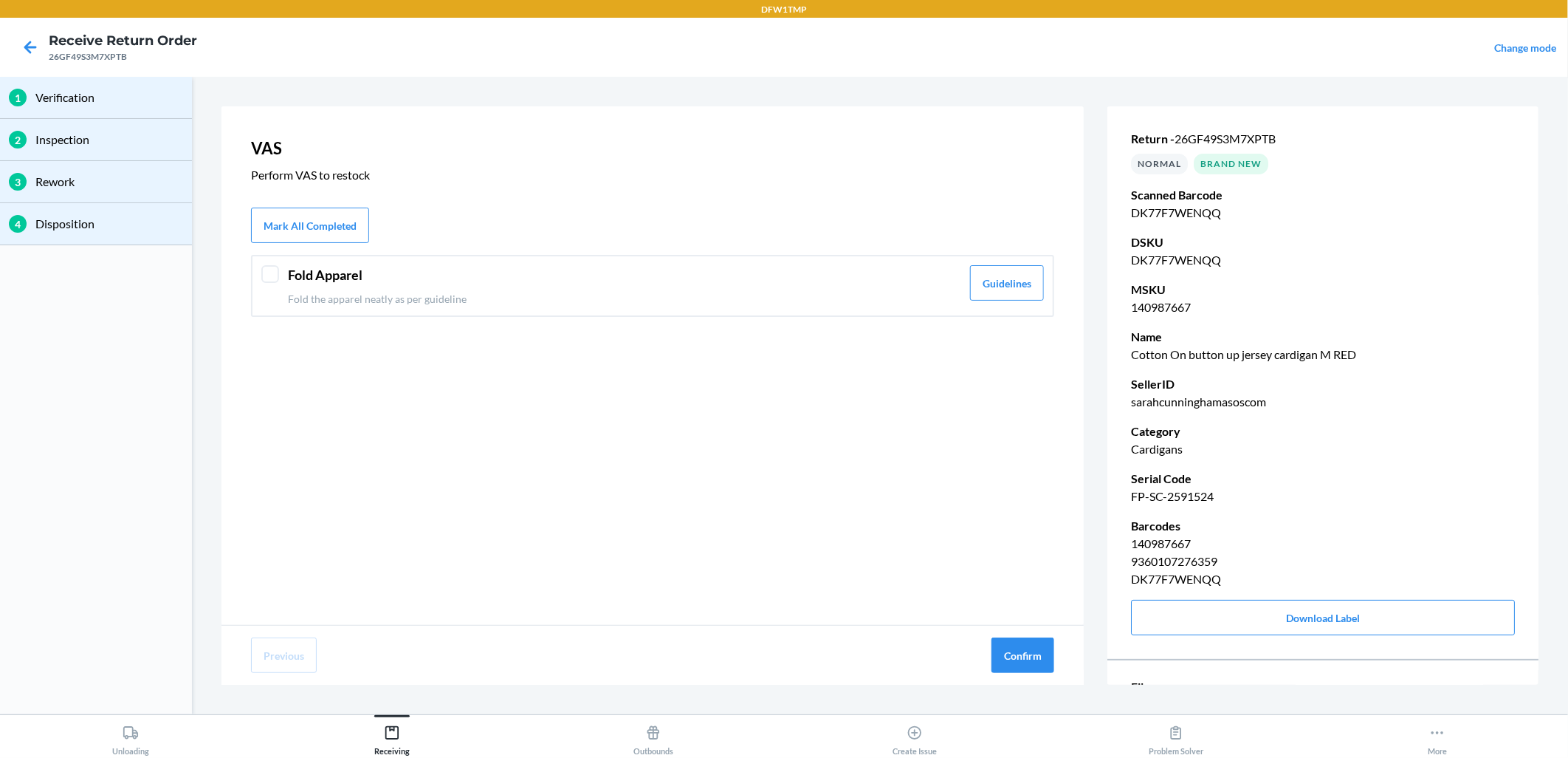
click at [382, 276] on header "Fold Apparel" at bounding box center [624, 275] width 673 height 20
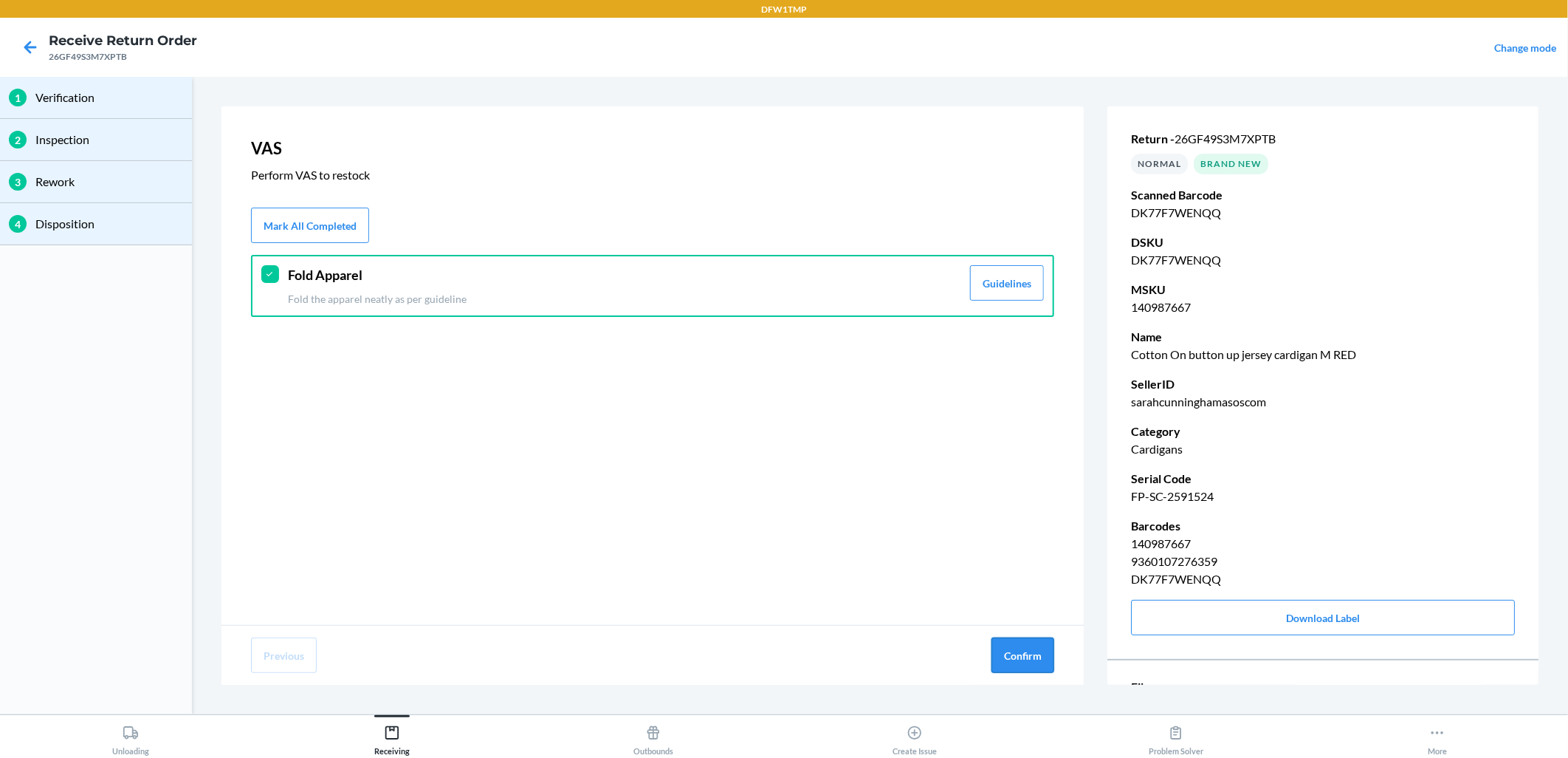
click at [1019, 645] on button "Confirm" at bounding box center [1023, 655] width 63 height 35
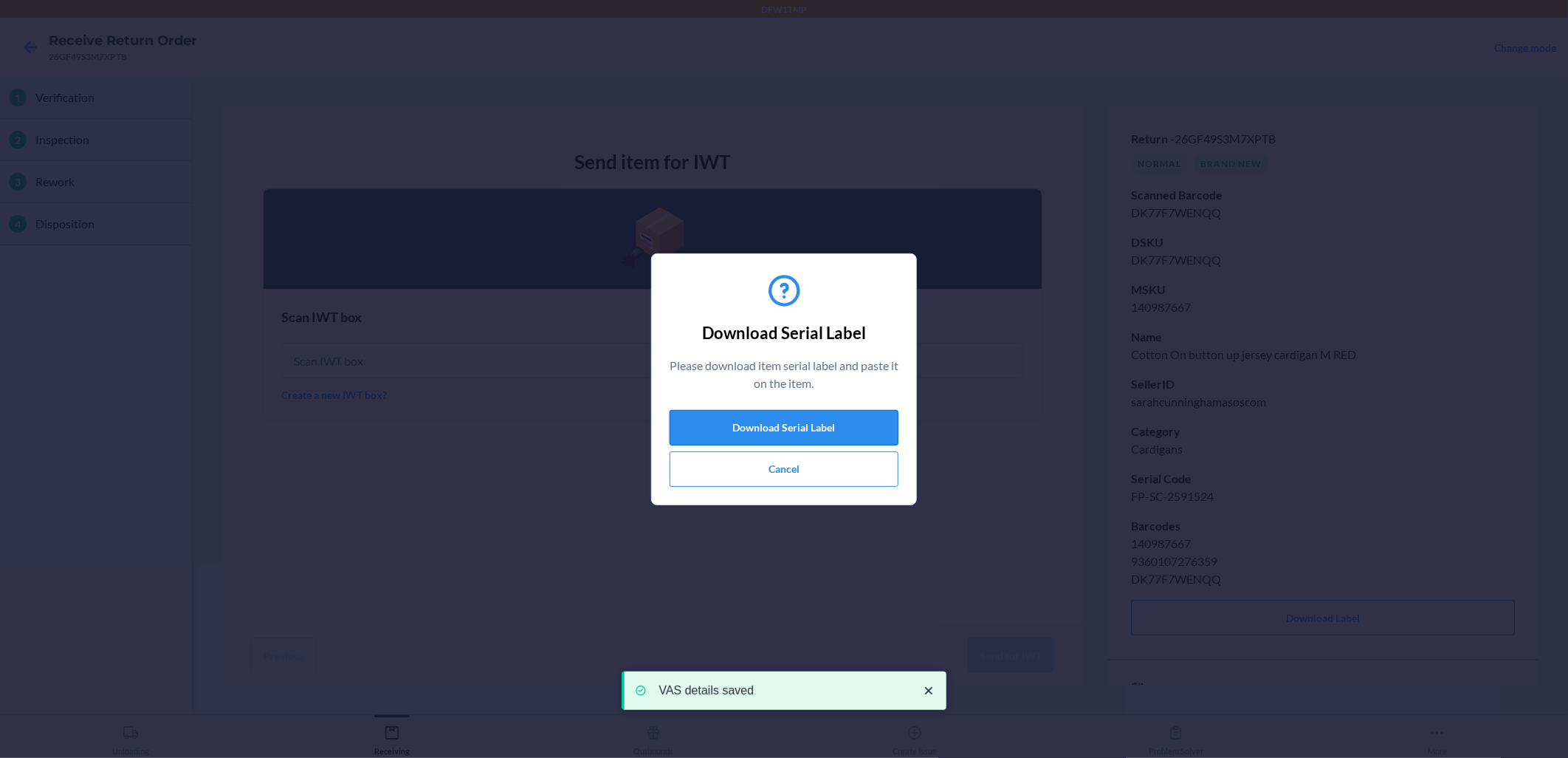
click at [764, 426] on button "Download Serial Label" at bounding box center [784, 427] width 229 height 35
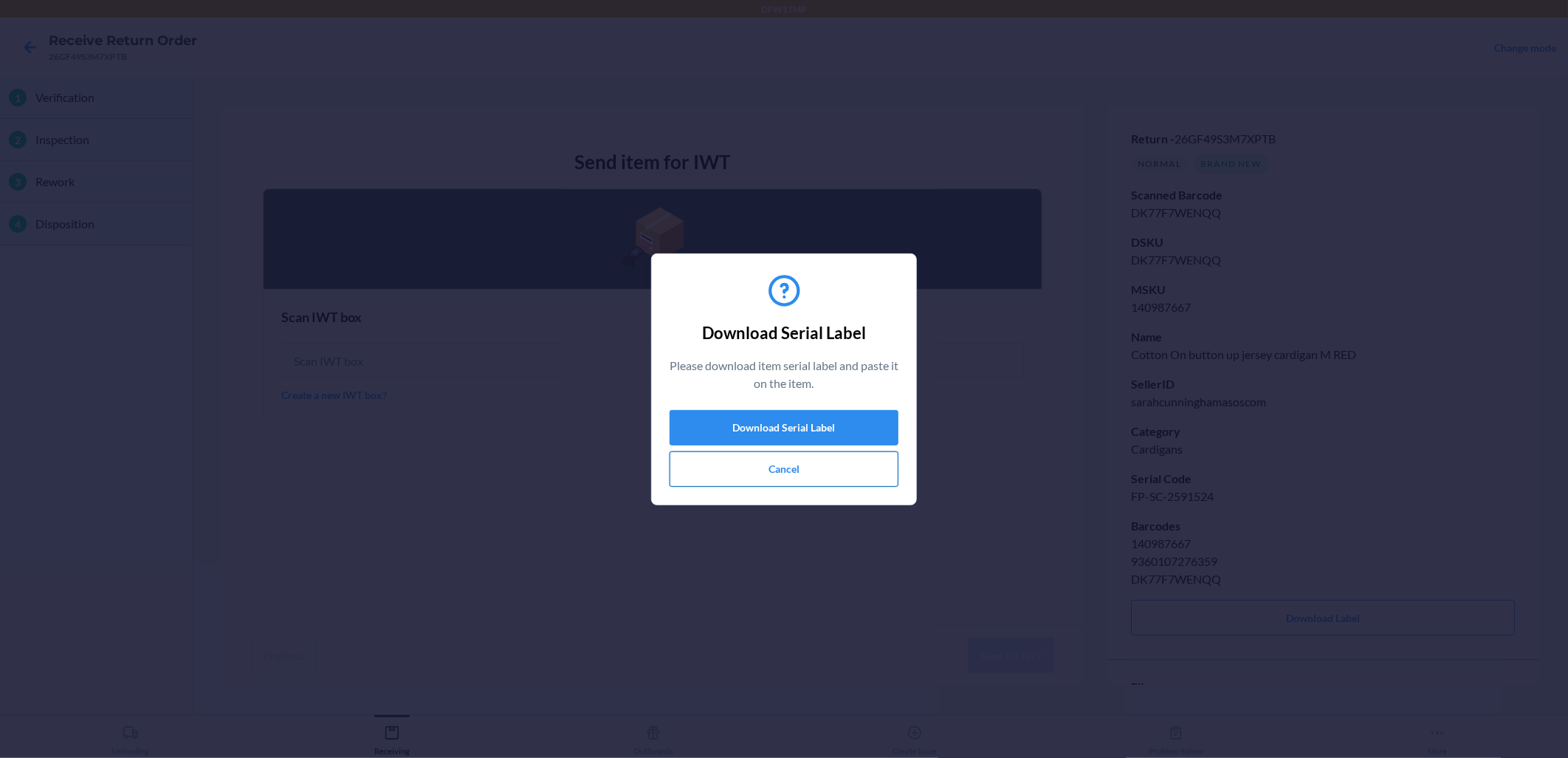
click at [796, 463] on button "Cancel" at bounding box center [784, 469] width 229 height 35
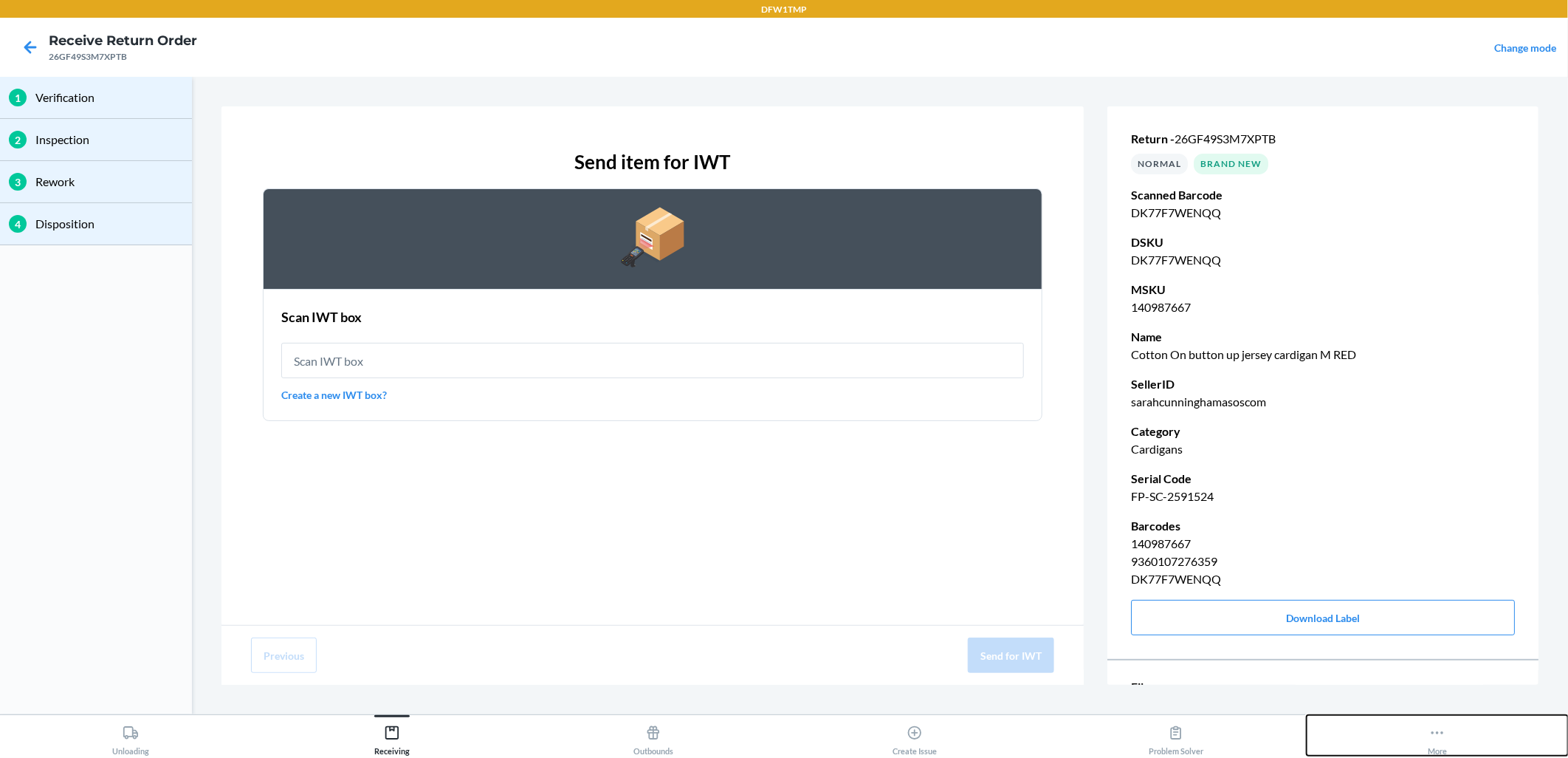
click at [1411, 682] on icon at bounding box center [1436, 732] width 16 height 16
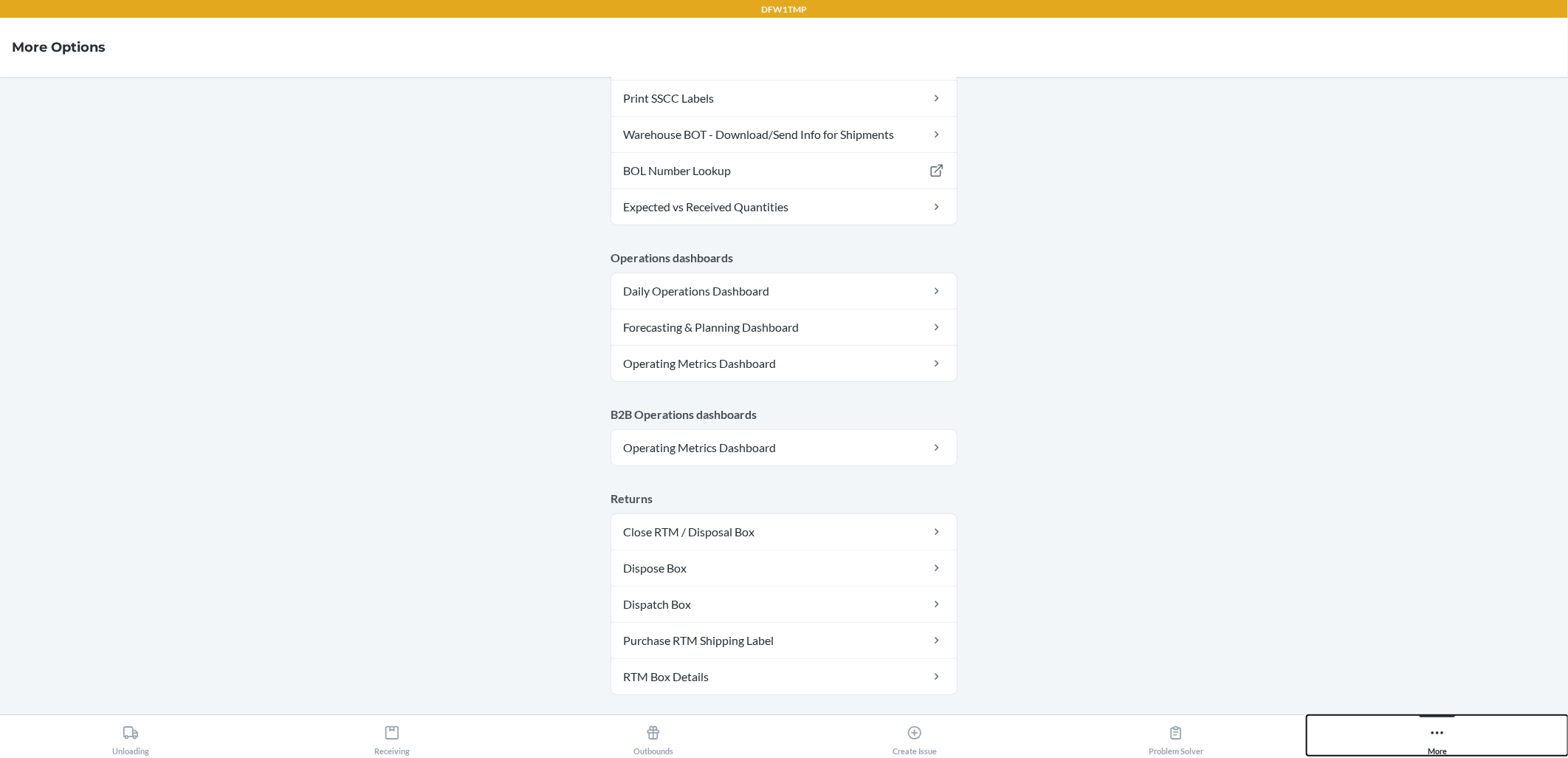
scroll to position [699, 0]
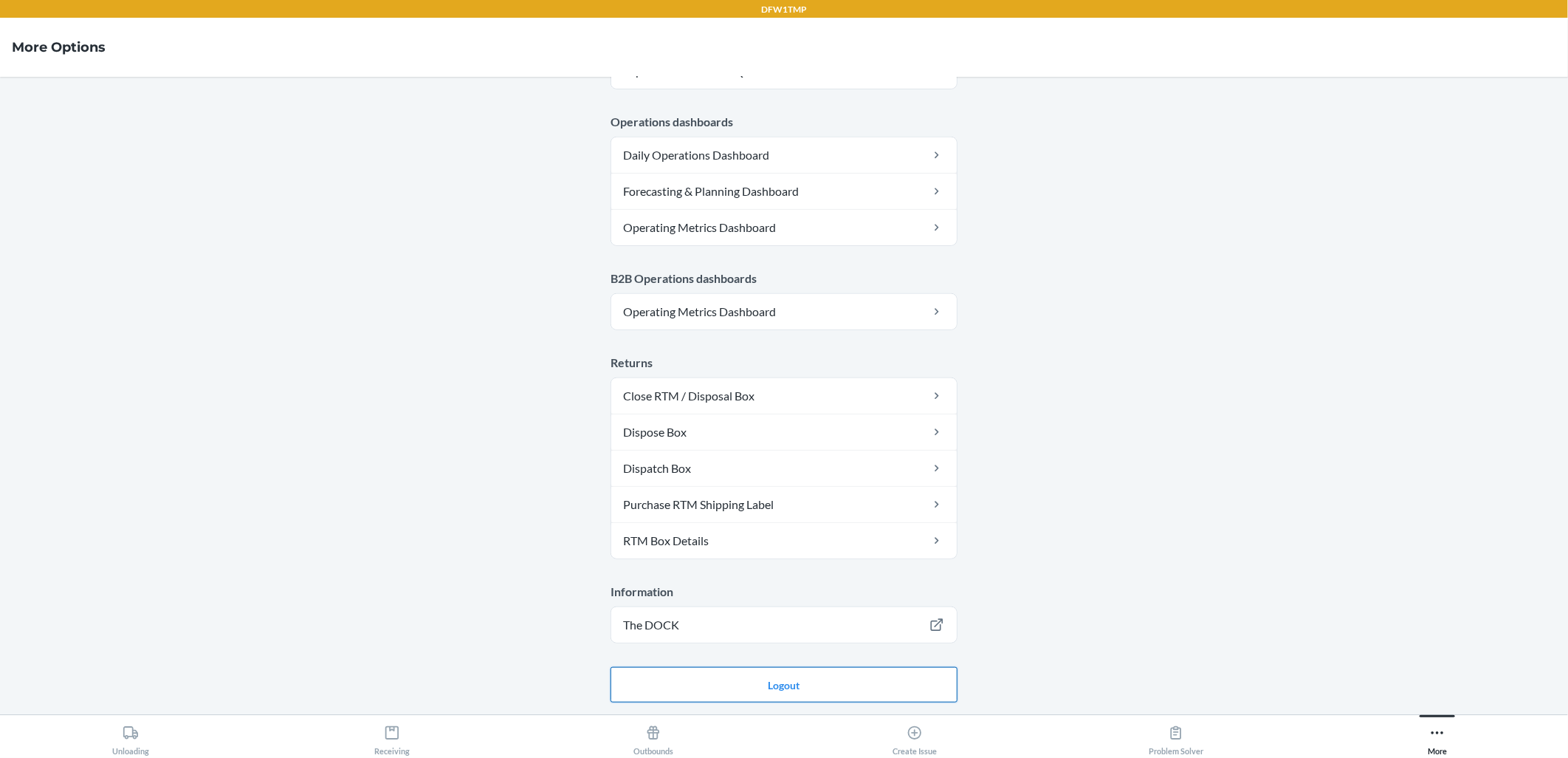
click at [806, 682] on button "Logout" at bounding box center [784, 684] width 347 height 35
